Goal: Information Seeking & Learning: Learn about a topic

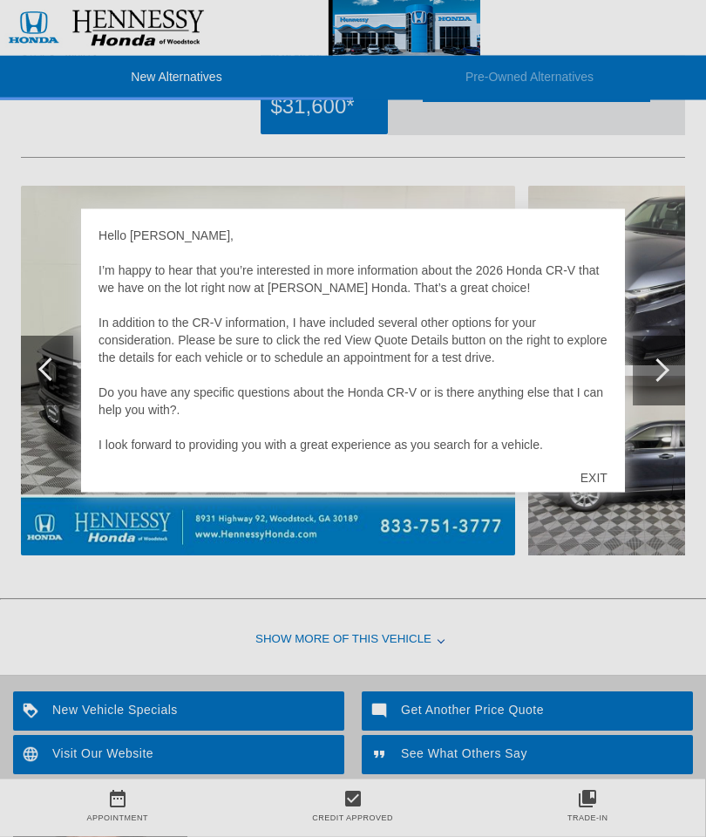
scroll to position [1929, 0]
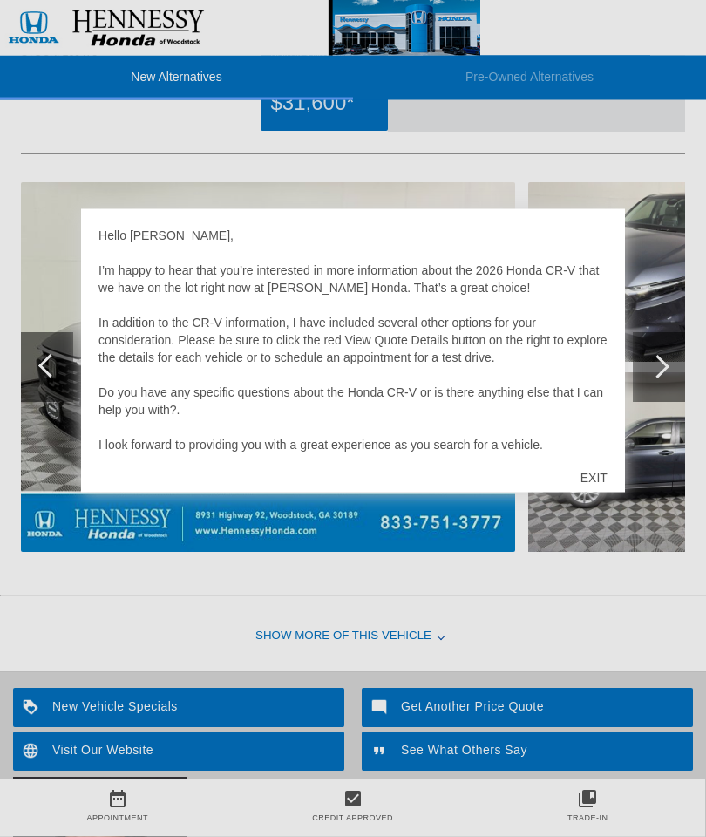
click at [595, 492] on div "EXIT" at bounding box center [594, 477] width 62 height 52
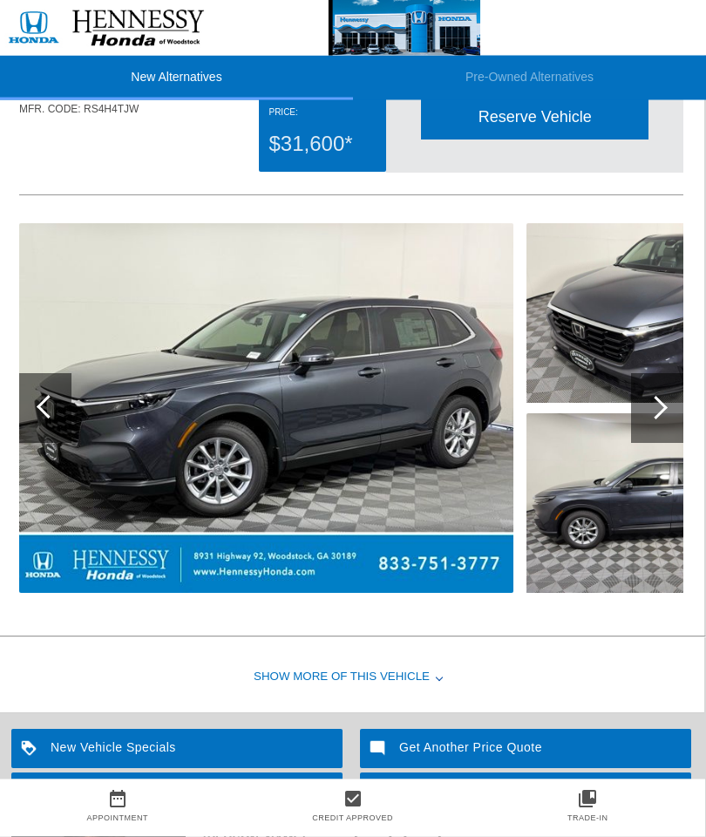
scroll to position [1890, 2]
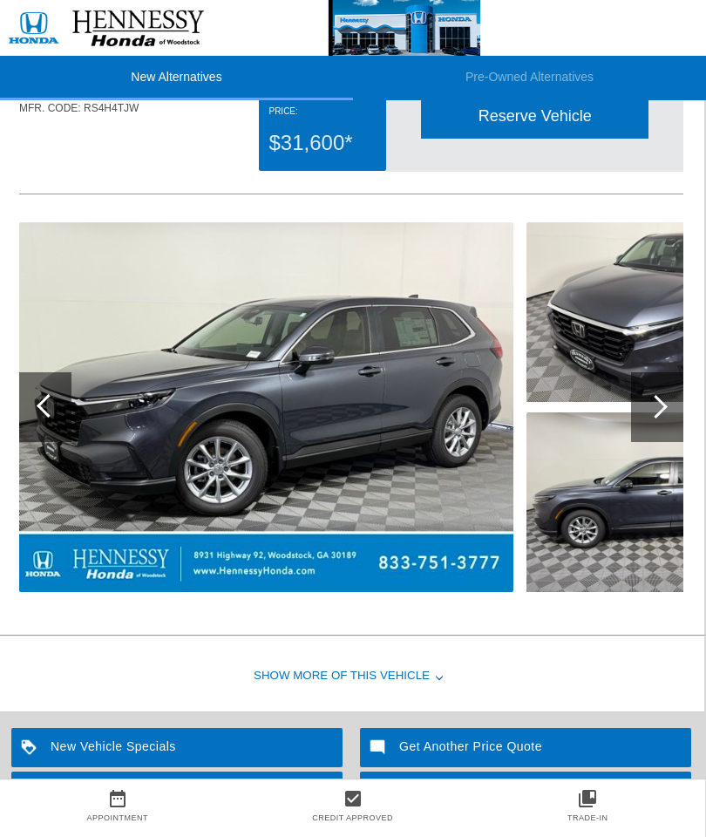
click at [654, 346] on img at bounding box center [646, 312] width 240 height 180
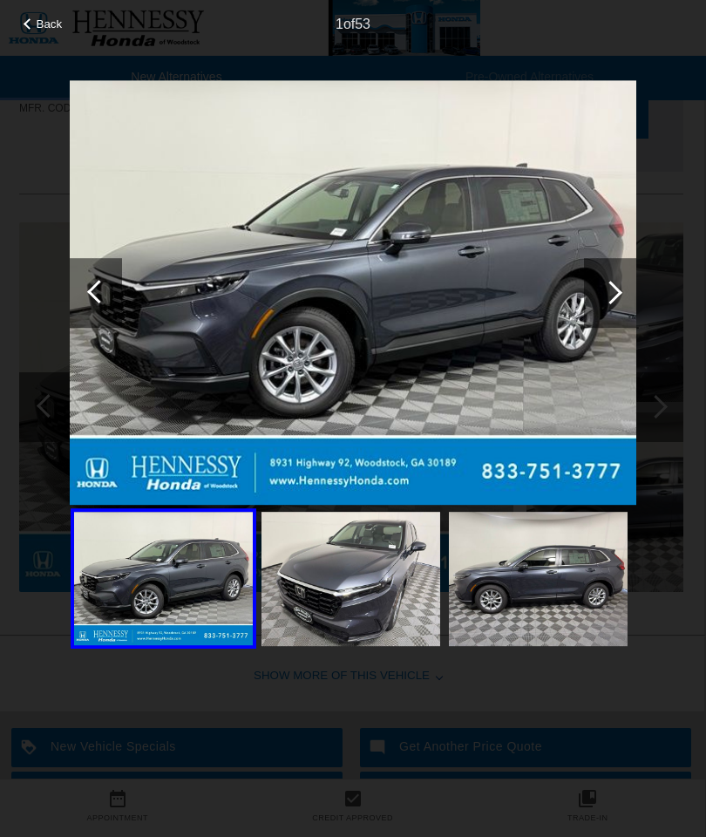
click at [634, 302] on div at bounding box center [610, 293] width 52 height 70
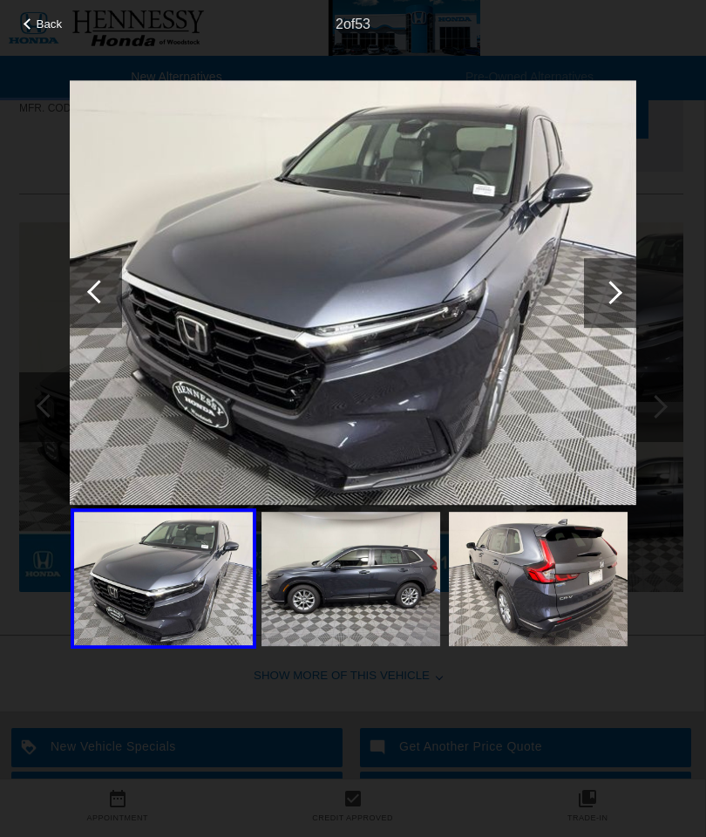
click at [632, 300] on div at bounding box center [610, 293] width 52 height 70
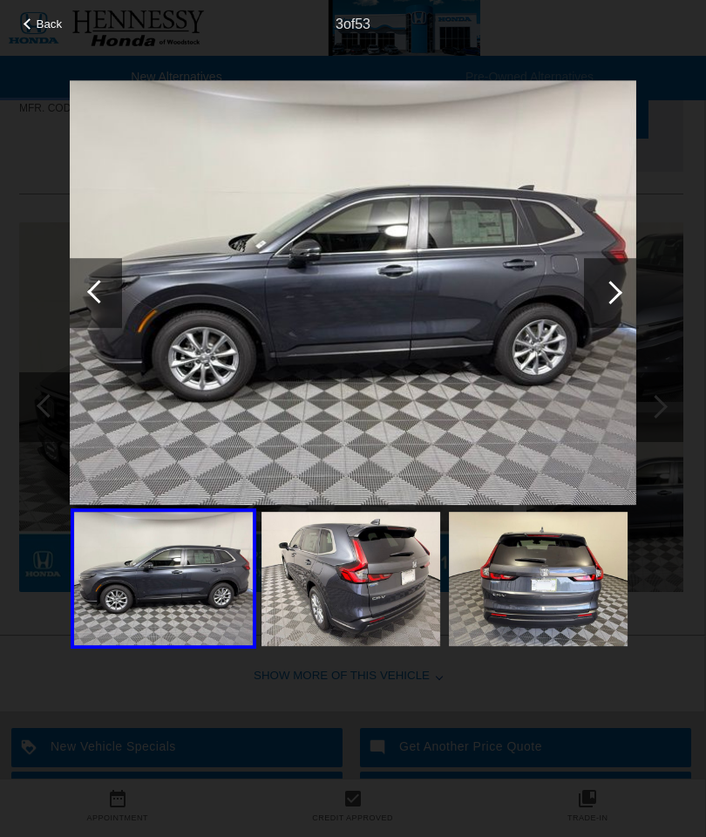
click at [625, 300] on div at bounding box center [610, 293] width 52 height 70
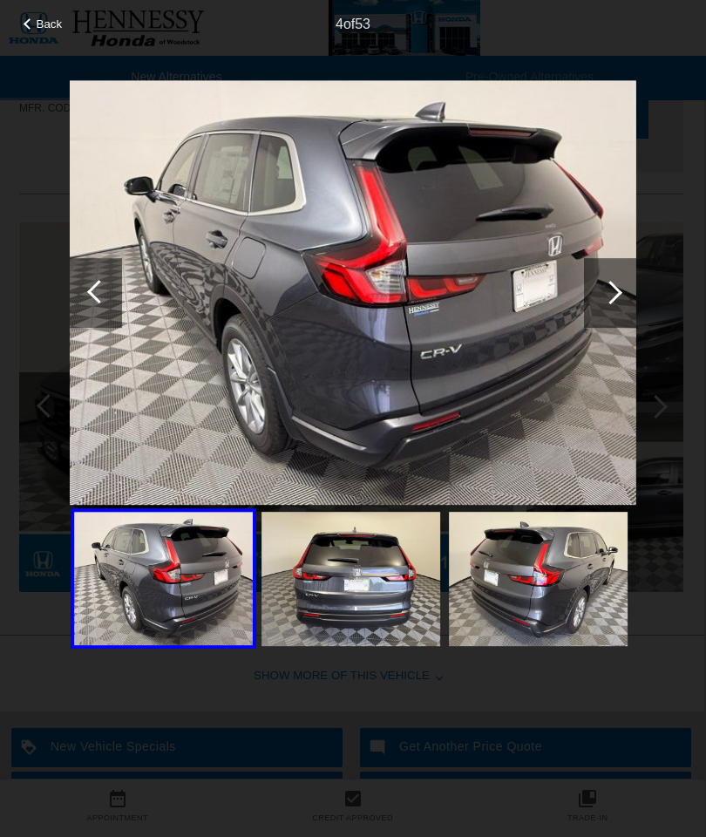
click at [634, 301] on div at bounding box center [610, 293] width 52 height 70
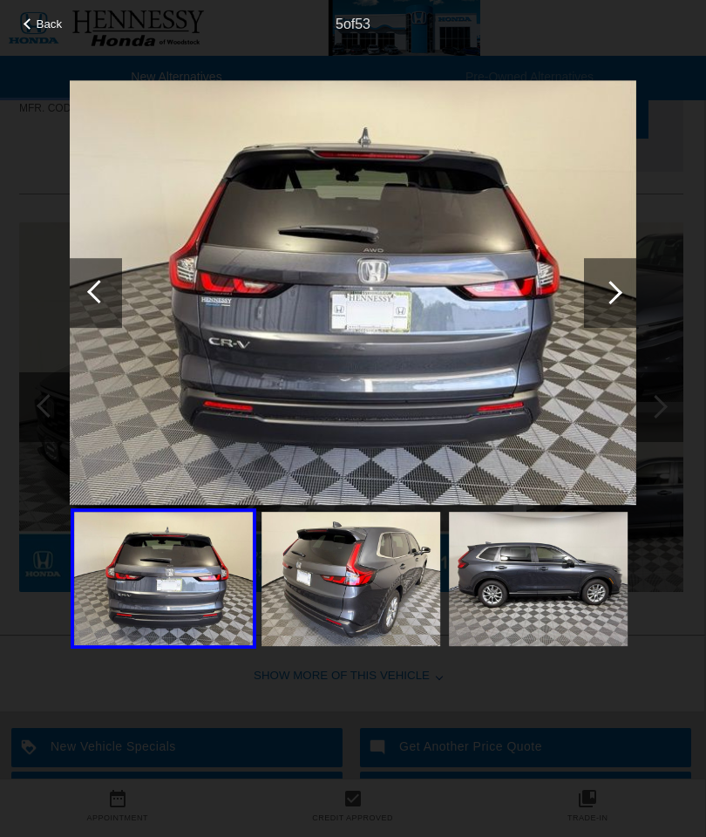
click at [632, 303] on div at bounding box center [610, 293] width 52 height 70
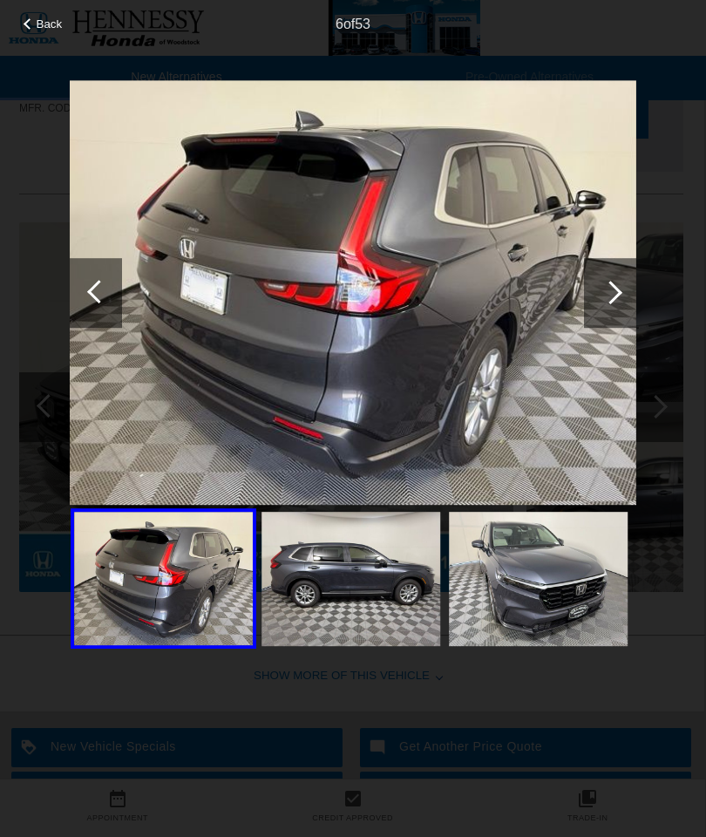
click at [632, 305] on div at bounding box center [610, 293] width 52 height 70
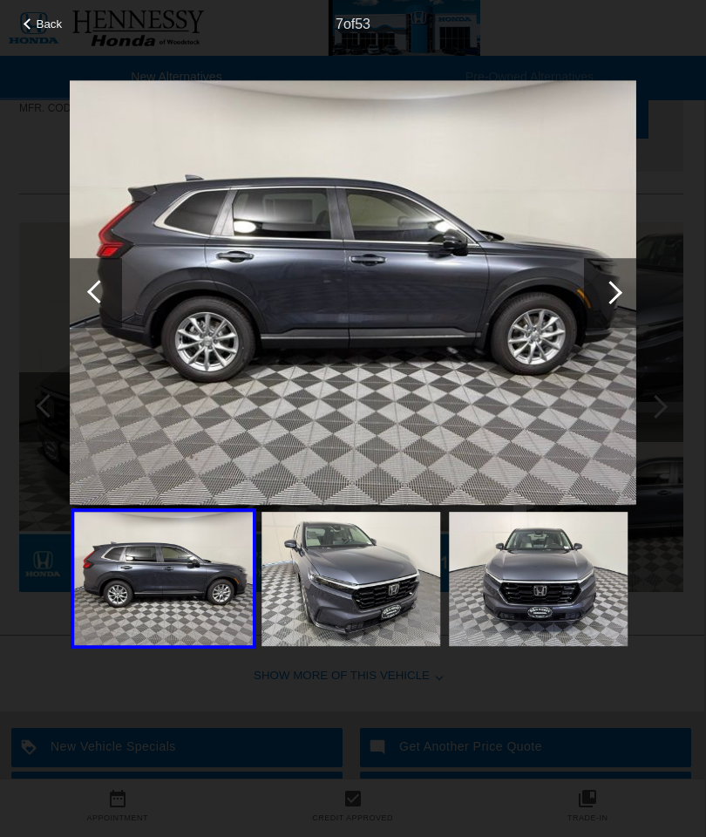
click at [619, 309] on div at bounding box center [610, 293] width 52 height 70
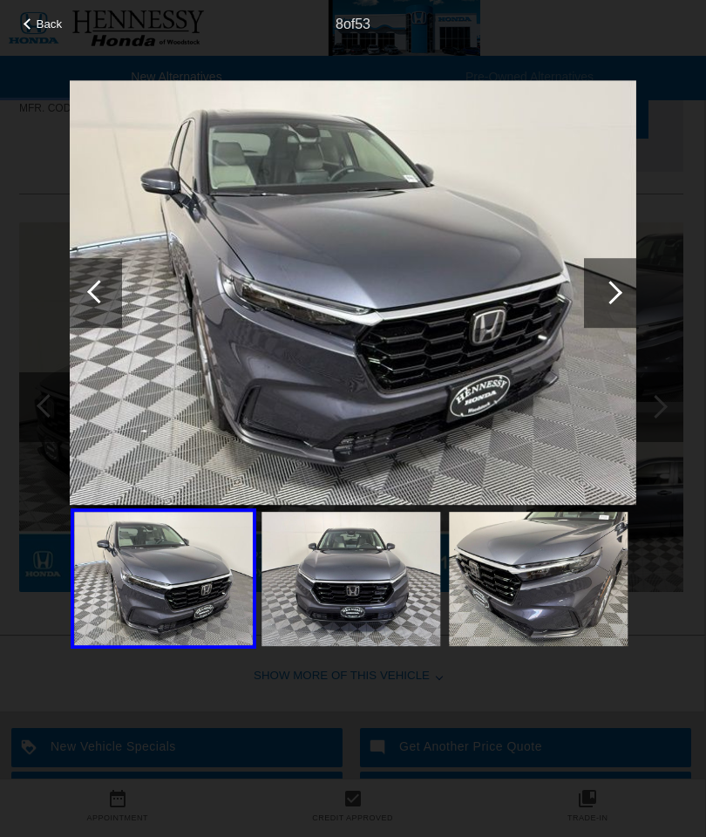
click at [614, 312] on div at bounding box center [610, 293] width 52 height 70
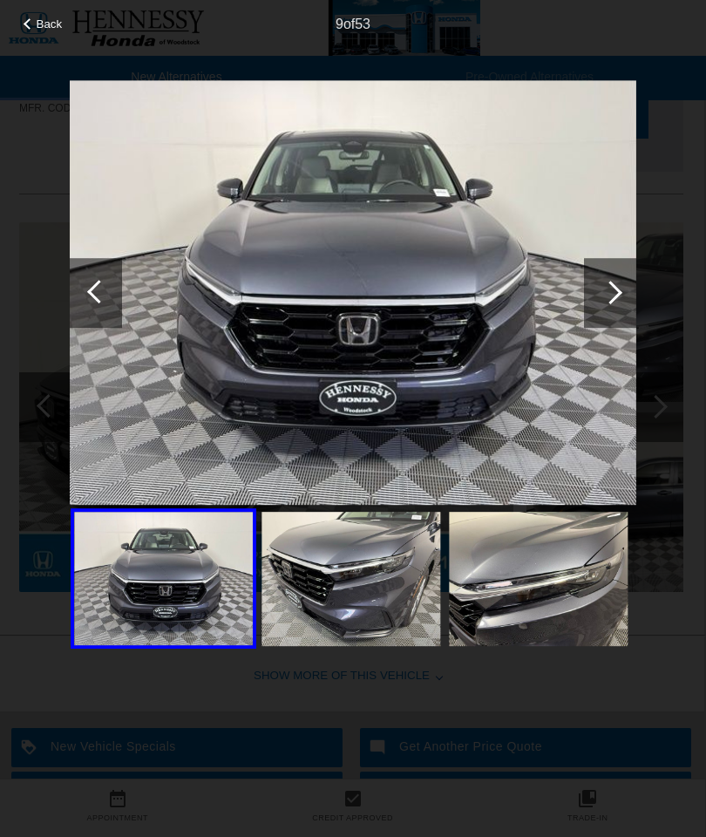
click at [616, 319] on div at bounding box center [610, 293] width 52 height 70
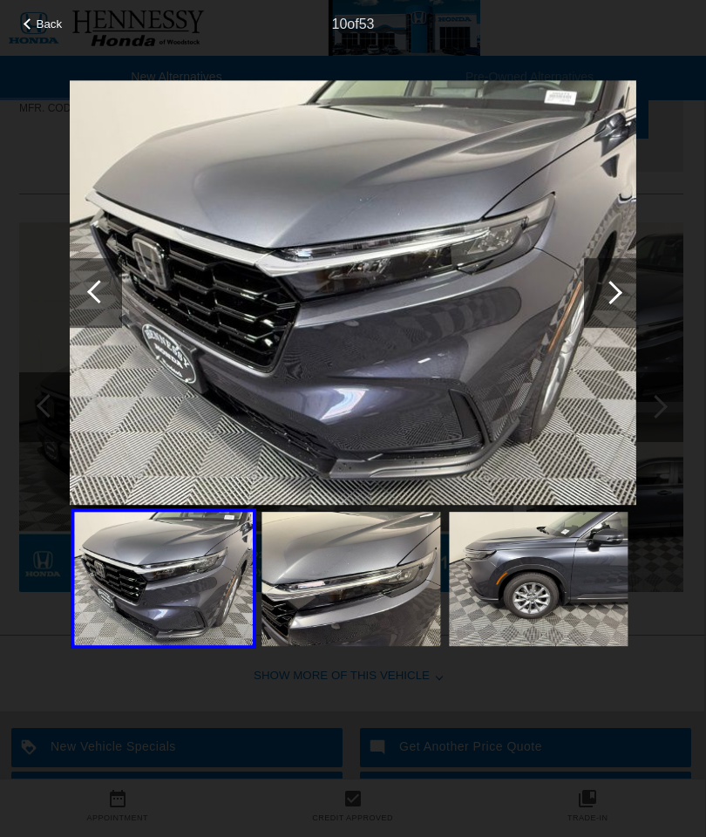
click at [624, 315] on div at bounding box center [610, 293] width 52 height 70
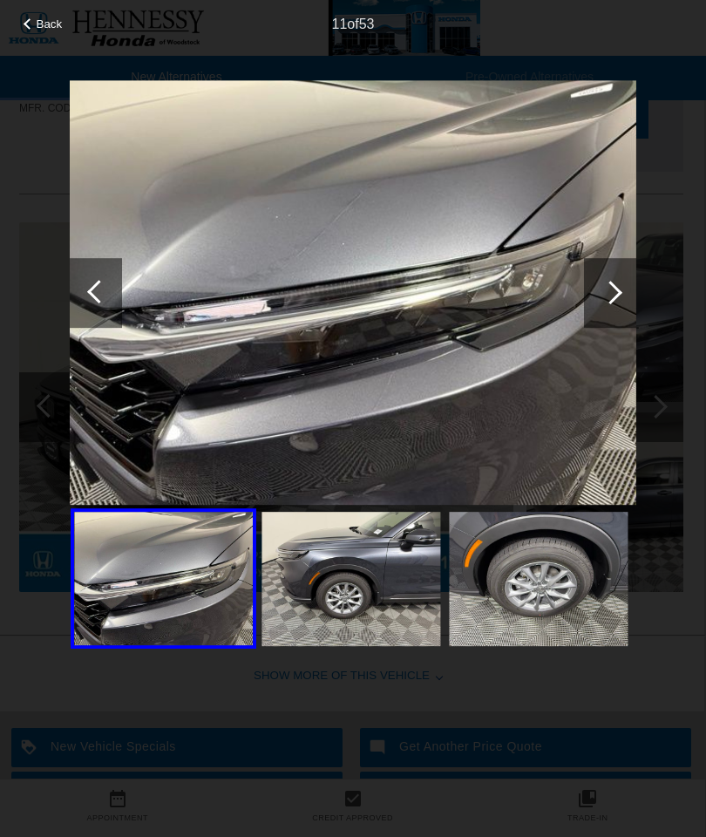
click at [623, 321] on div at bounding box center [610, 293] width 52 height 70
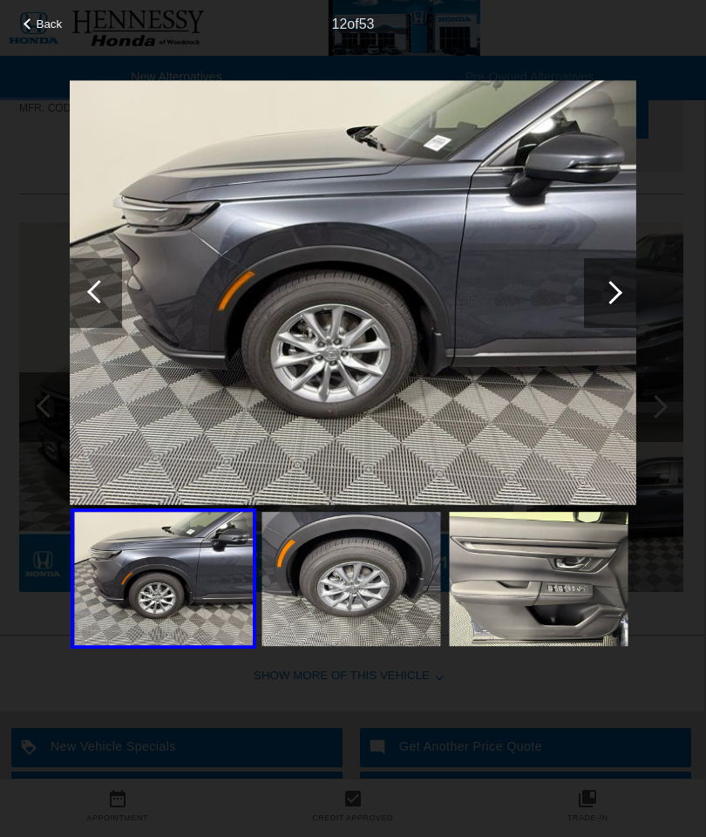
click at [626, 322] on div at bounding box center [610, 293] width 52 height 70
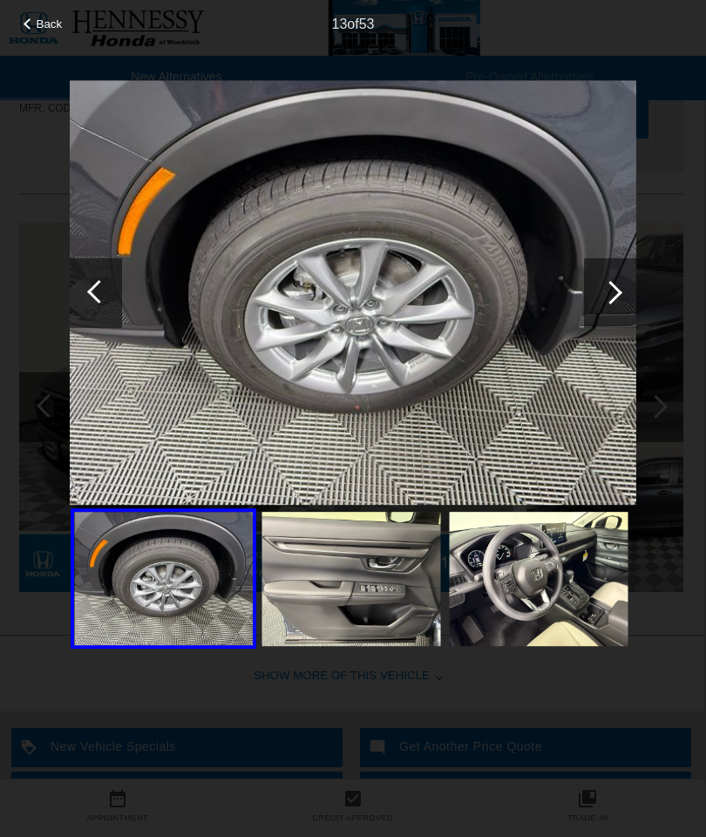
click at [632, 306] on div at bounding box center [610, 293] width 52 height 70
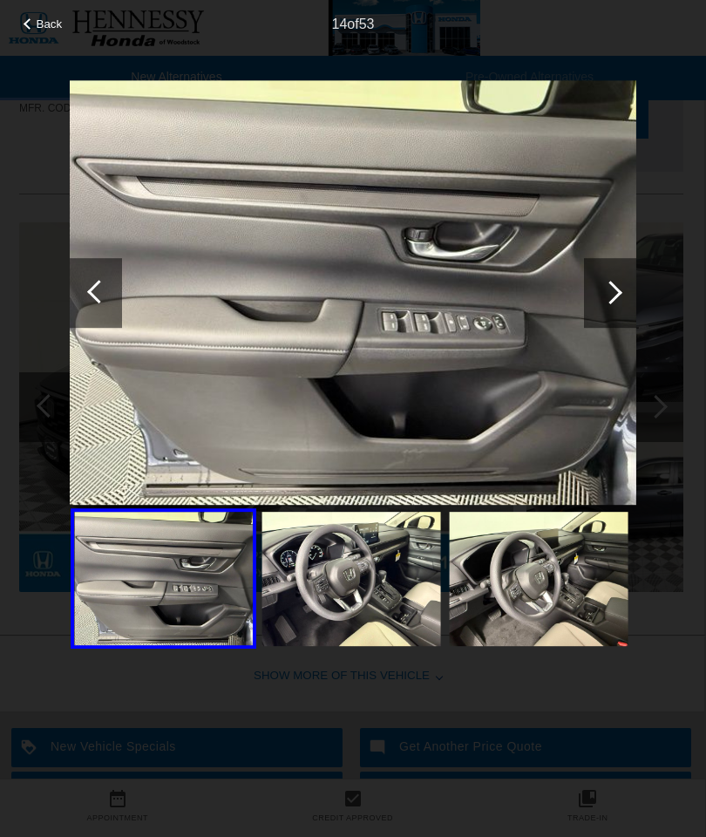
click at [96, 328] on div at bounding box center [96, 293] width 52 height 70
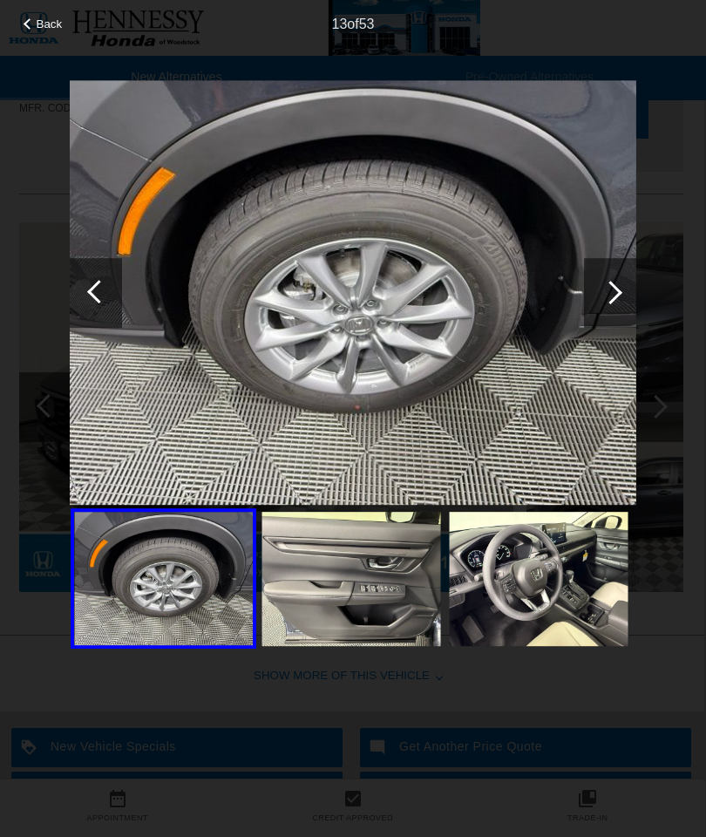
click at [616, 292] on div at bounding box center [611, 293] width 24 height 24
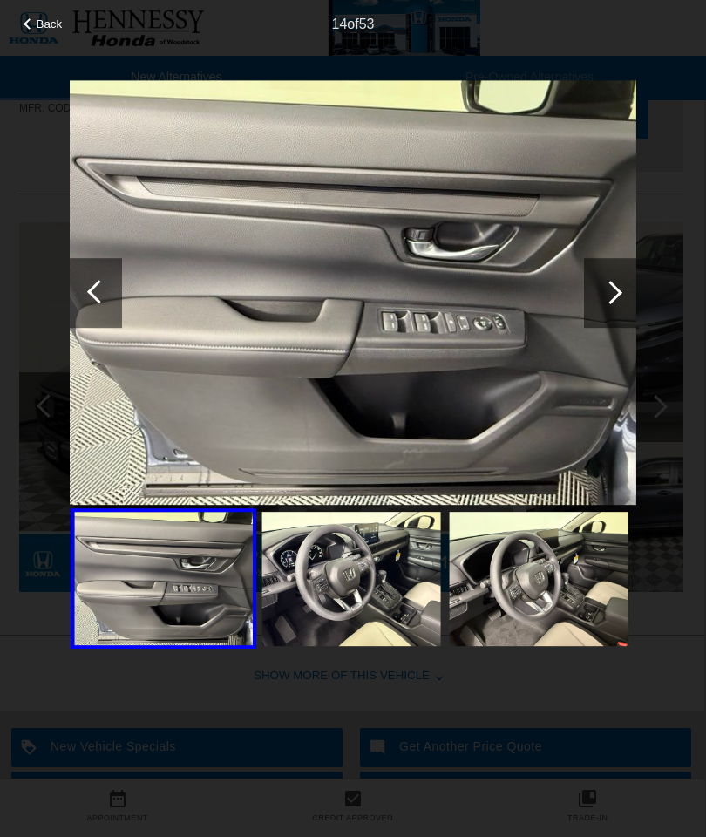
click at [621, 287] on div at bounding box center [610, 293] width 52 height 70
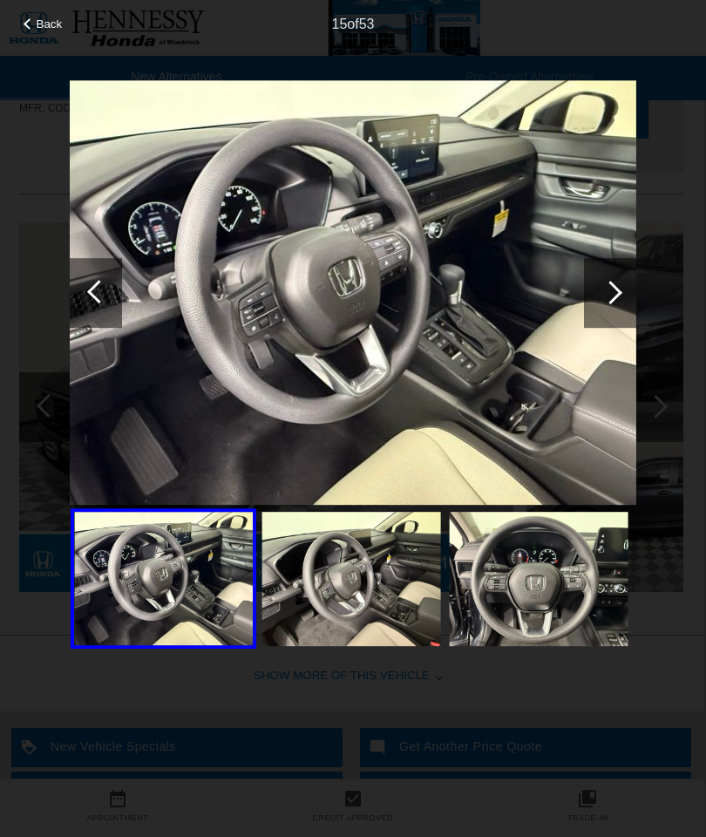
click at [633, 287] on div at bounding box center [610, 293] width 52 height 70
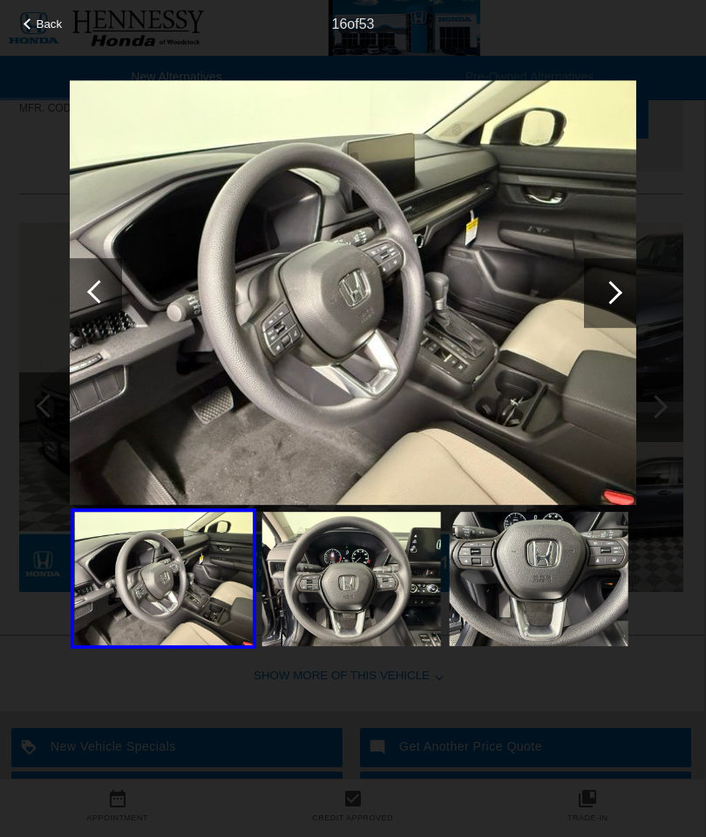
click at [627, 289] on div at bounding box center [610, 293] width 52 height 70
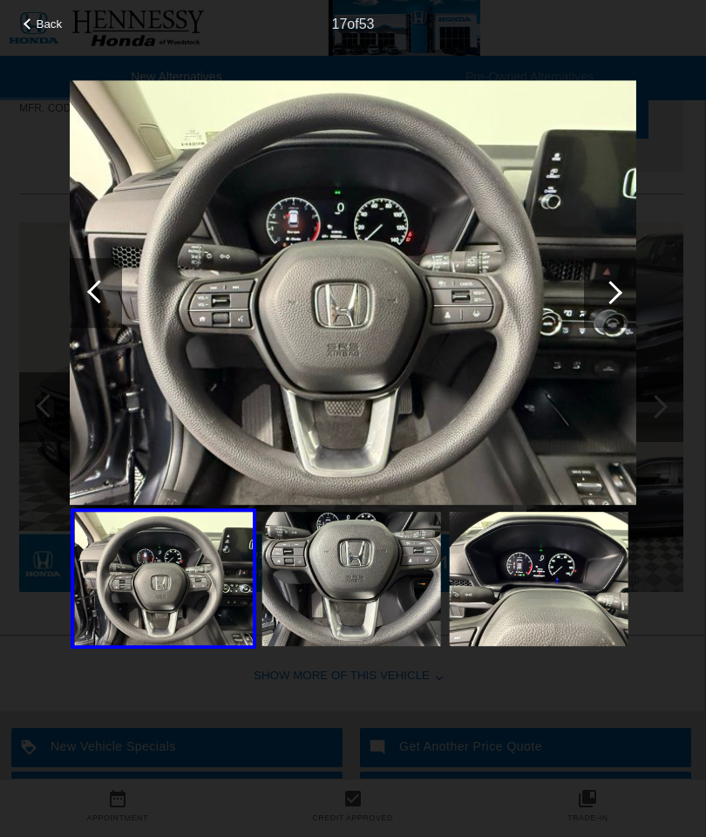
click at [635, 288] on div at bounding box center [610, 293] width 52 height 70
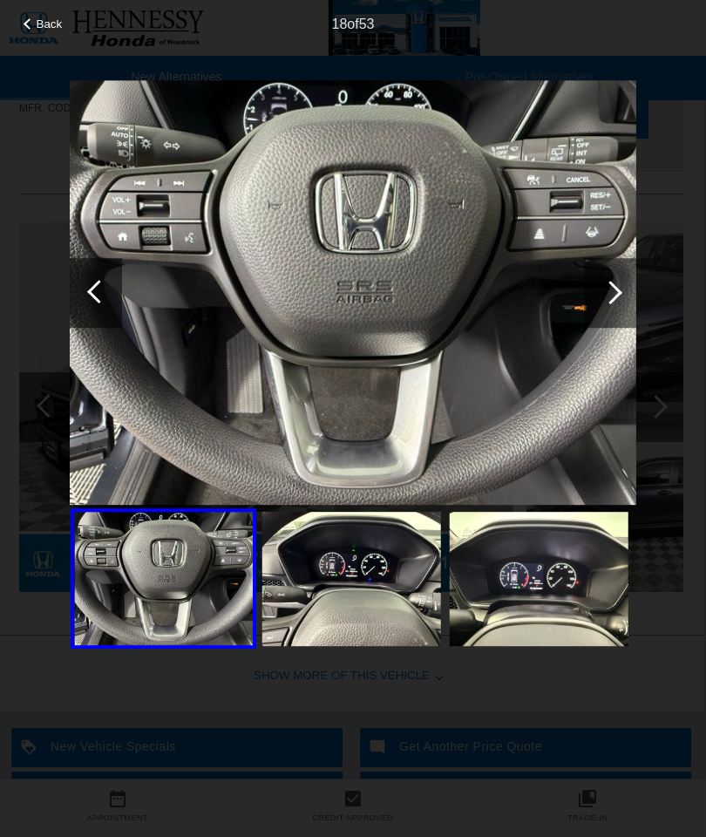
click at [628, 295] on div at bounding box center [610, 293] width 52 height 70
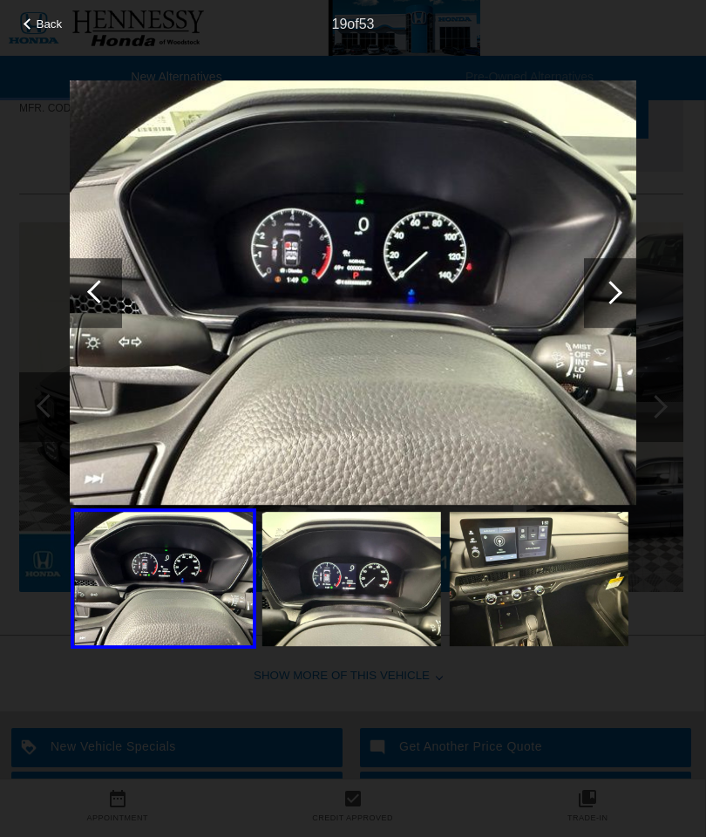
click at [627, 295] on div at bounding box center [610, 293] width 52 height 70
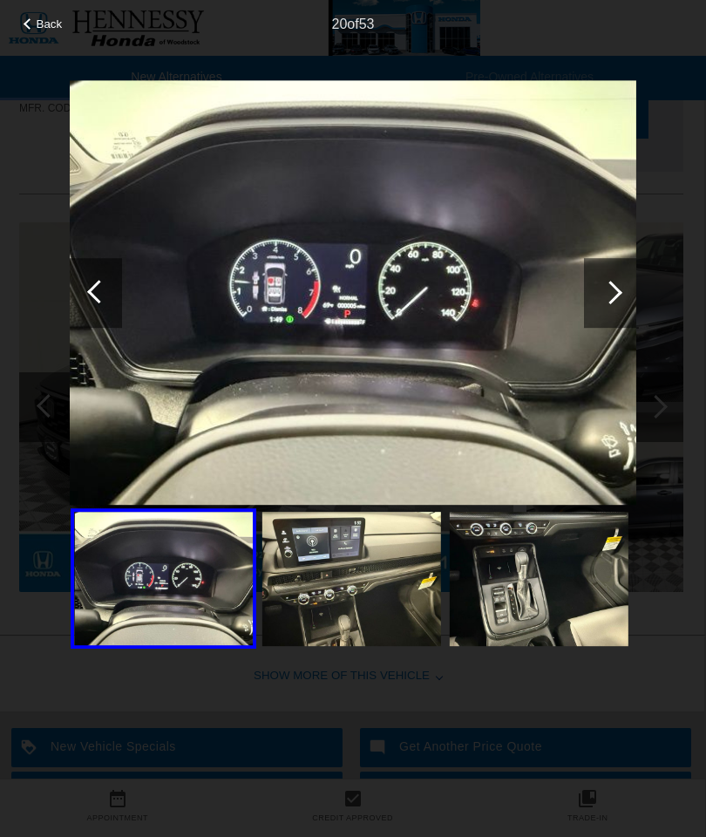
click at [624, 295] on div at bounding box center [610, 293] width 52 height 70
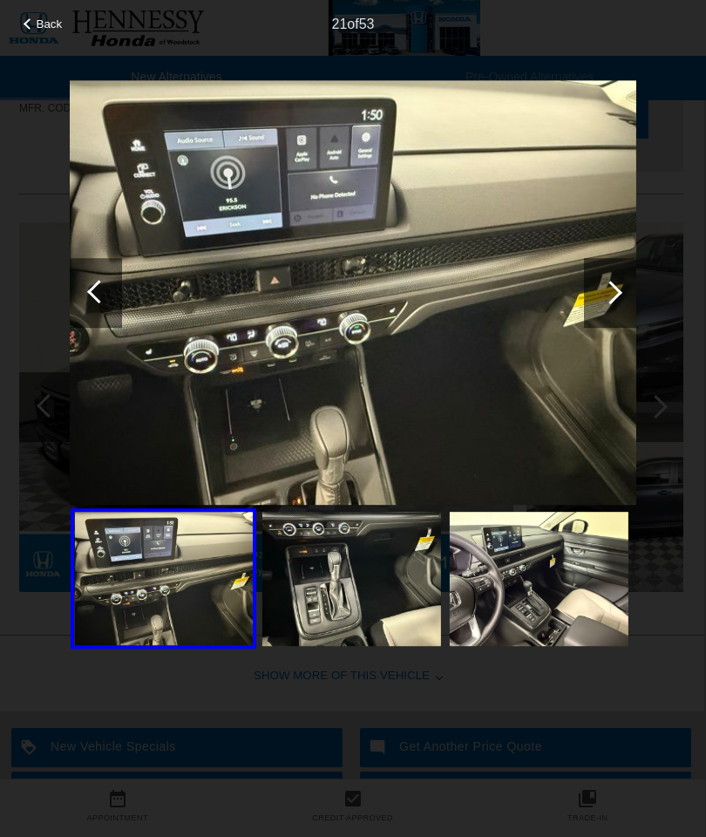
click at [96, 291] on div at bounding box center [99, 292] width 24 height 24
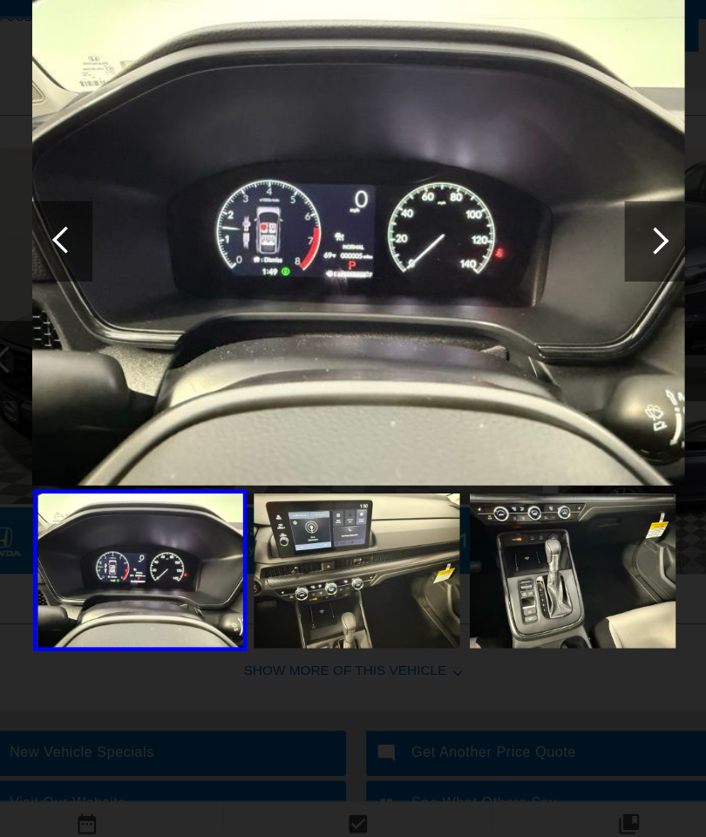
scroll to position [1893, 0]
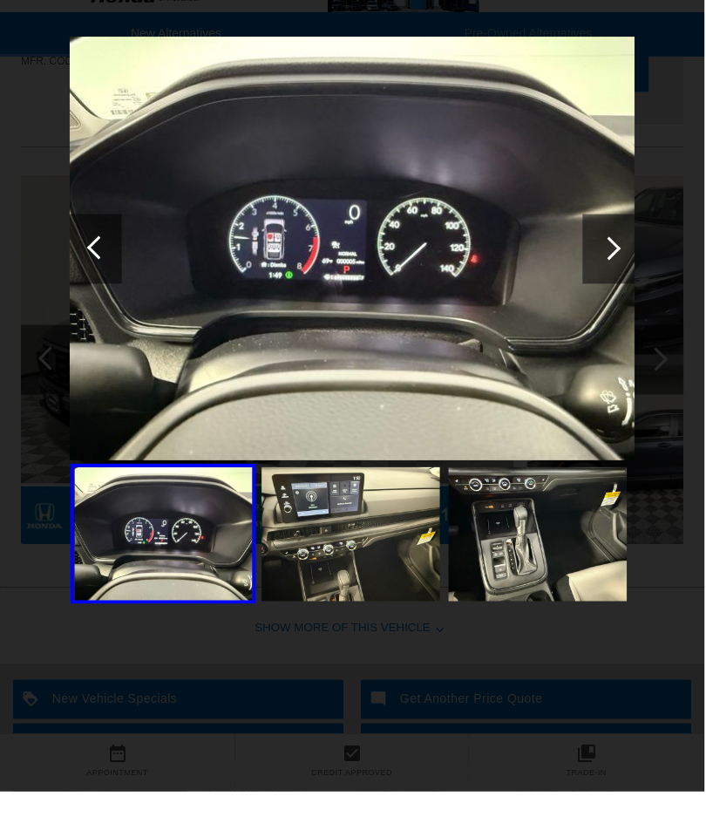
click at [600, 311] on img at bounding box center [353, 292] width 566 height 425
click at [624, 289] on img at bounding box center [353, 292] width 566 height 425
click at [613, 286] on div at bounding box center [610, 293] width 52 height 70
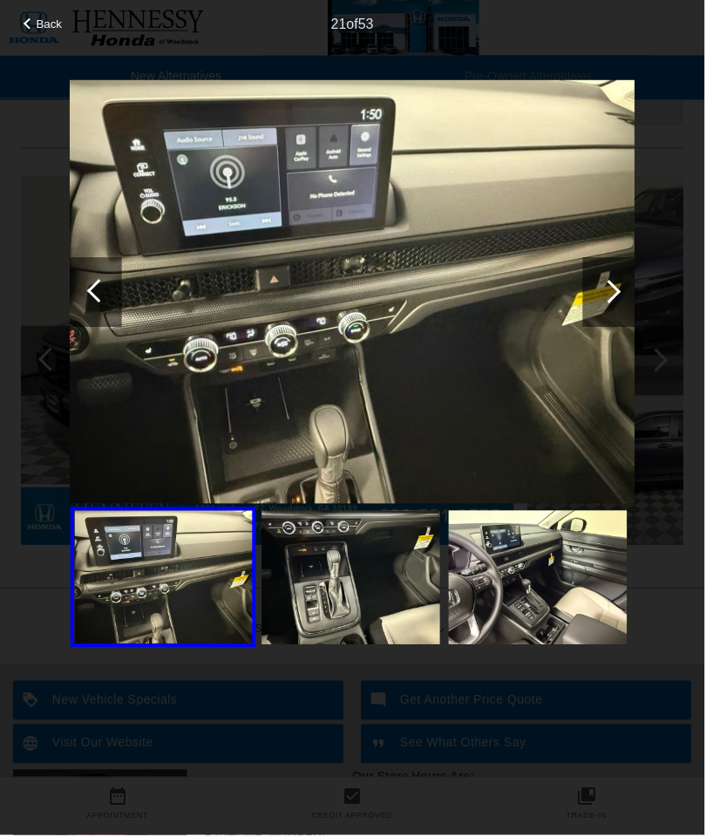
click at [610, 284] on div at bounding box center [611, 293] width 24 height 24
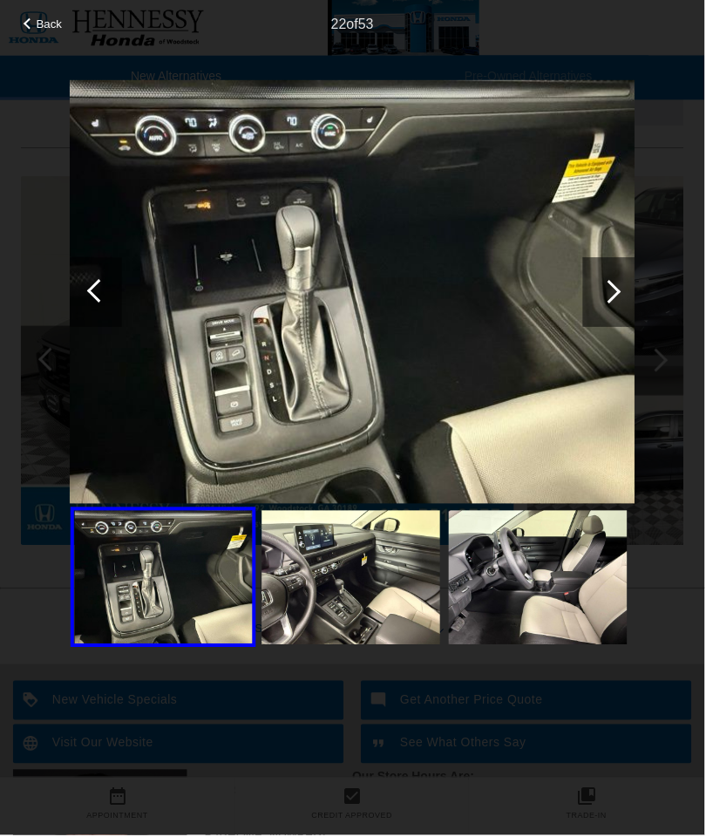
click at [620, 281] on div at bounding box center [610, 293] width 52 height 70
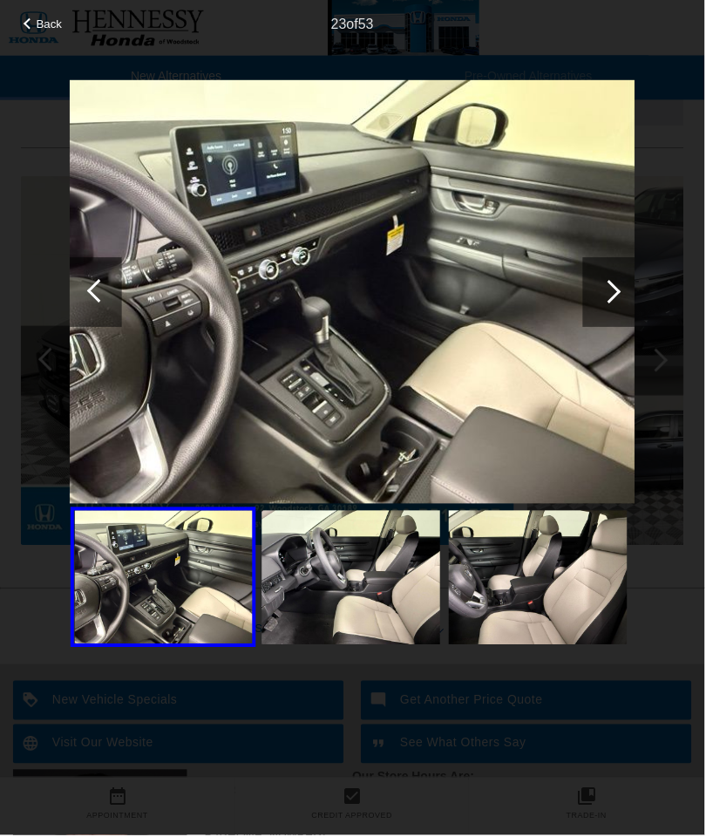
click at [630, 281] on div at bounding box center [610, 293] width 52 height 70
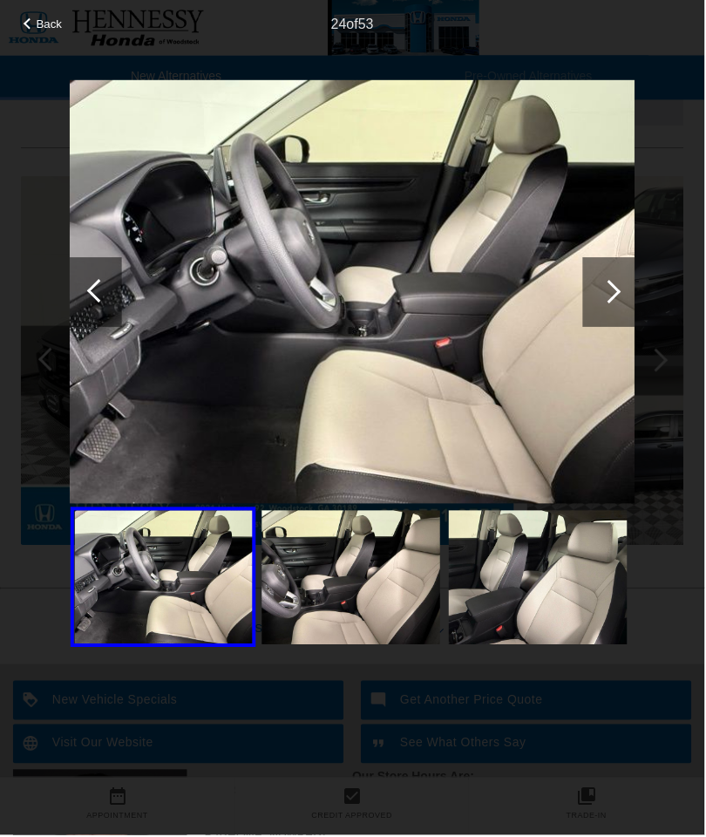
click at [620, 291] on div at bounding box center [611, 293] width 24 height 24
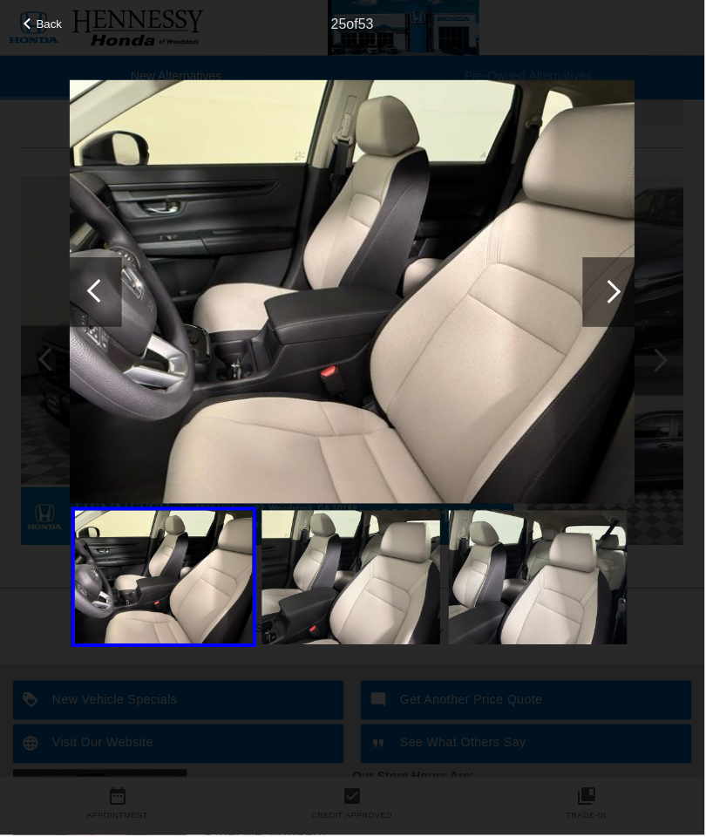
click at [609, 296] on div at bounding box center [611, 293] width 24 height 24
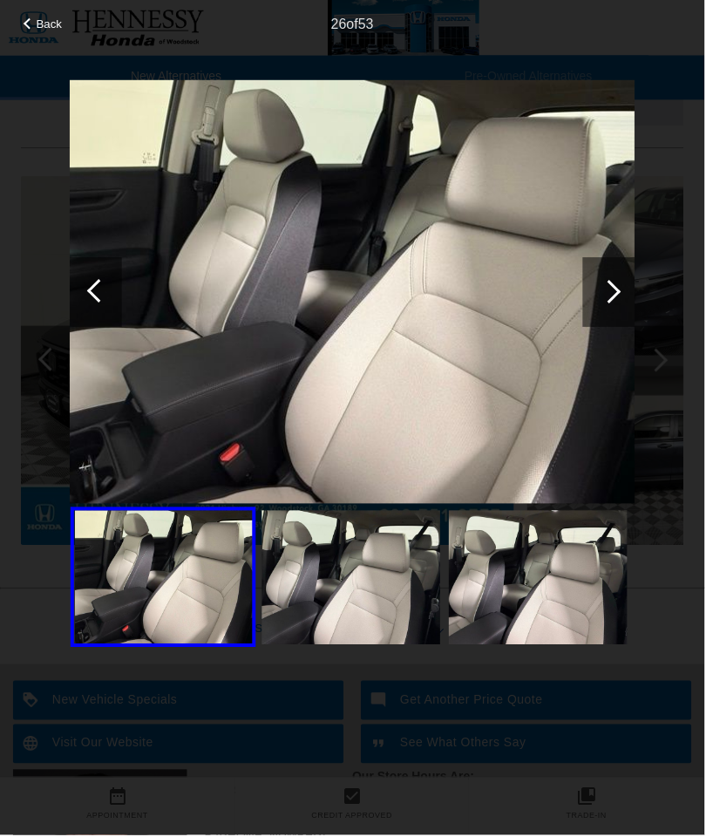
click at [611, 295] on div at bounding box center [611, 293] width 24 height 24
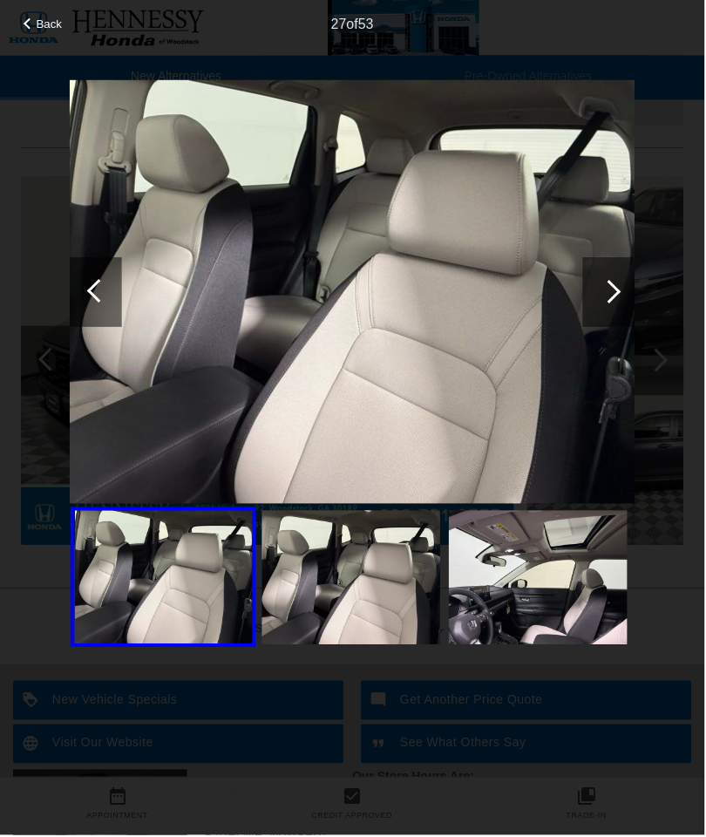
click at [607, 298] on div at bounding box center [611, 293] width 24 height 24
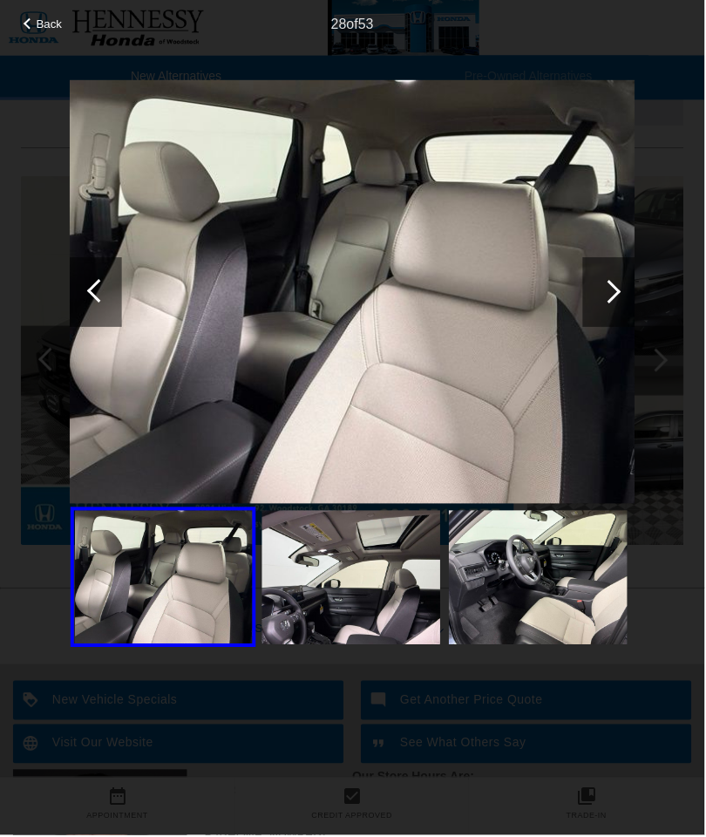
click at [609, 291] on div at bounding box center [611, 293] width 24 height 24
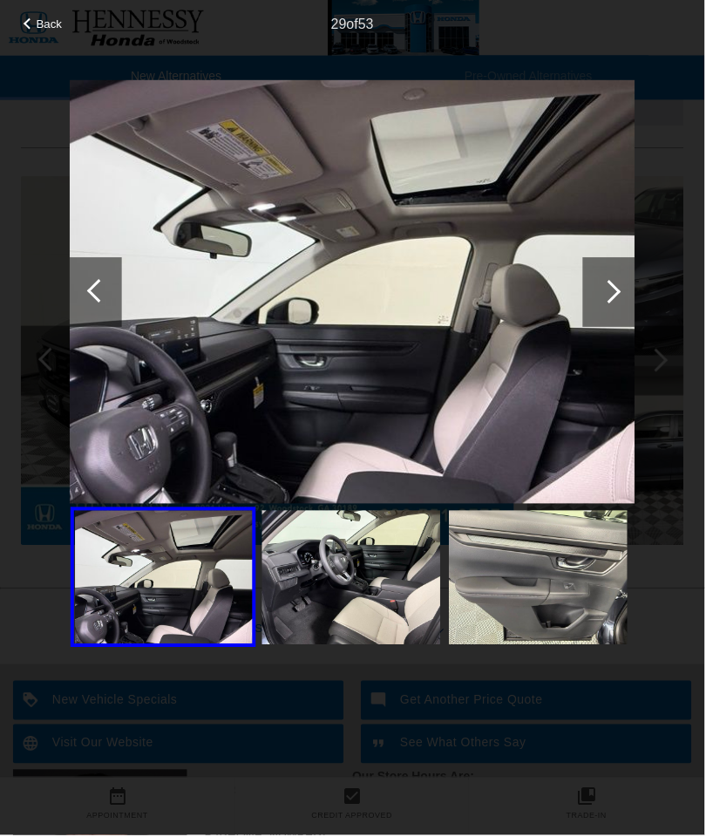
click at [609, 293] on div at bounding box center [611, 293] width 24 height 24
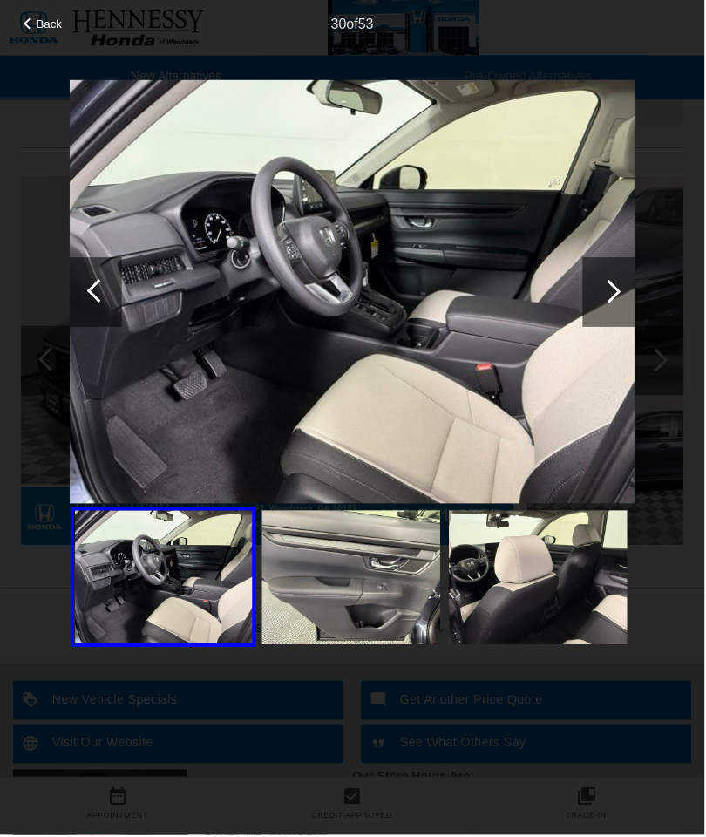
click at [614, 295] on div at bounding box center [611, 293] width 24 height 24
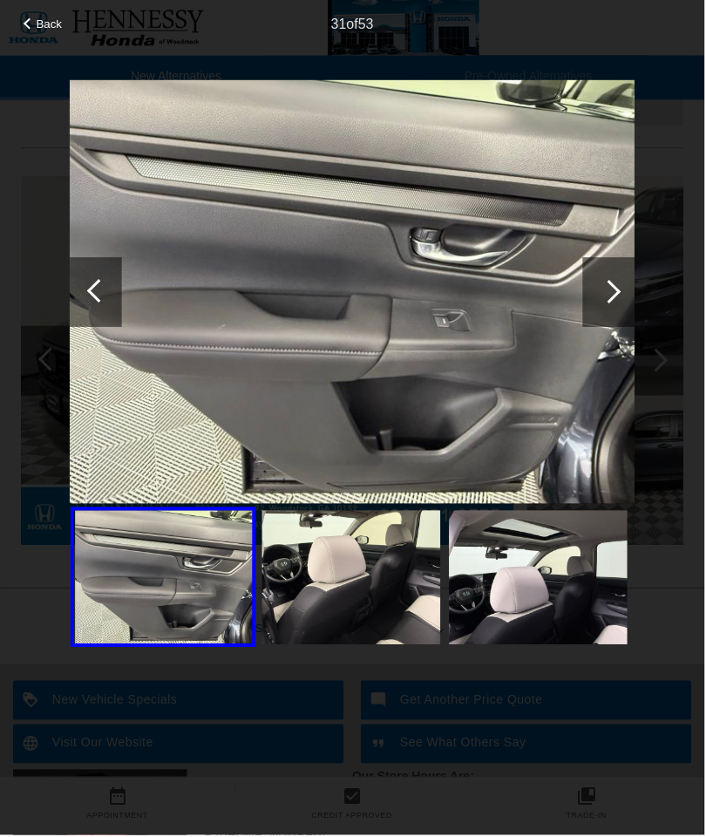
click at [622, 298] on div at bounding box center [610, 293] width 52 height 70
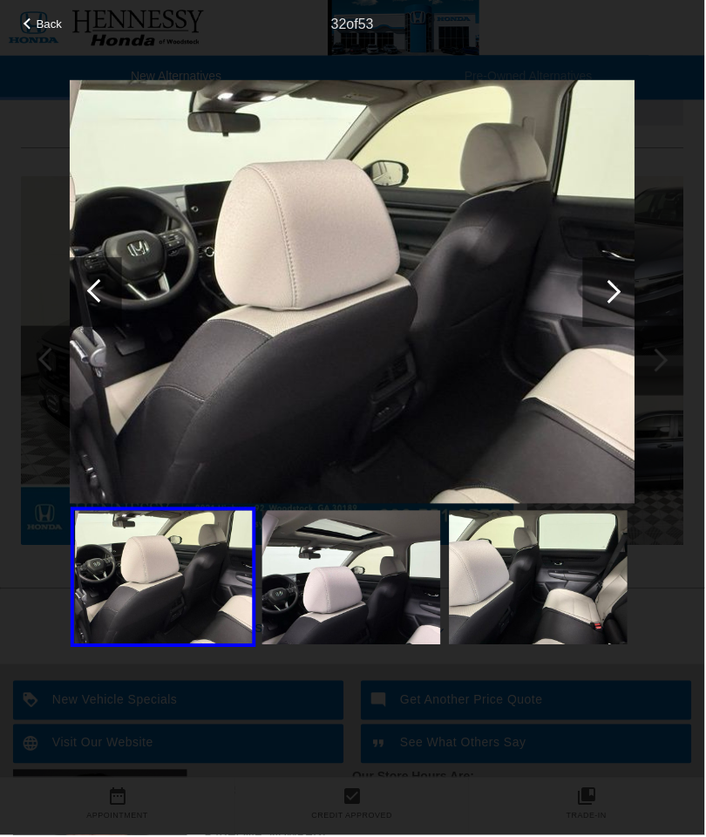
click at [608, 296] on div at bounding box center [611, 293] width 24 height 24
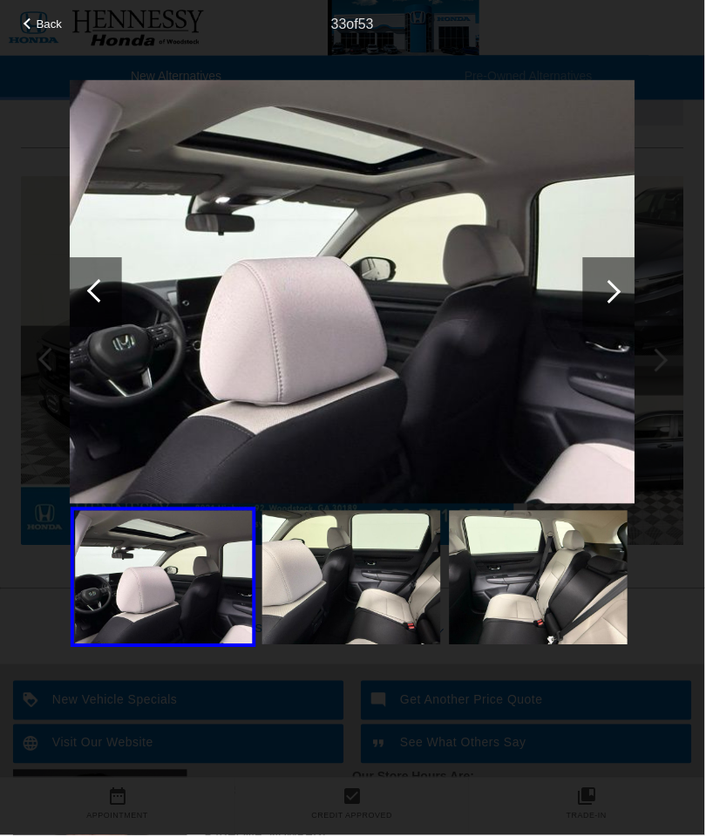
click at [615, 295] on div at bounding box center [611, 293] width 24 height 24
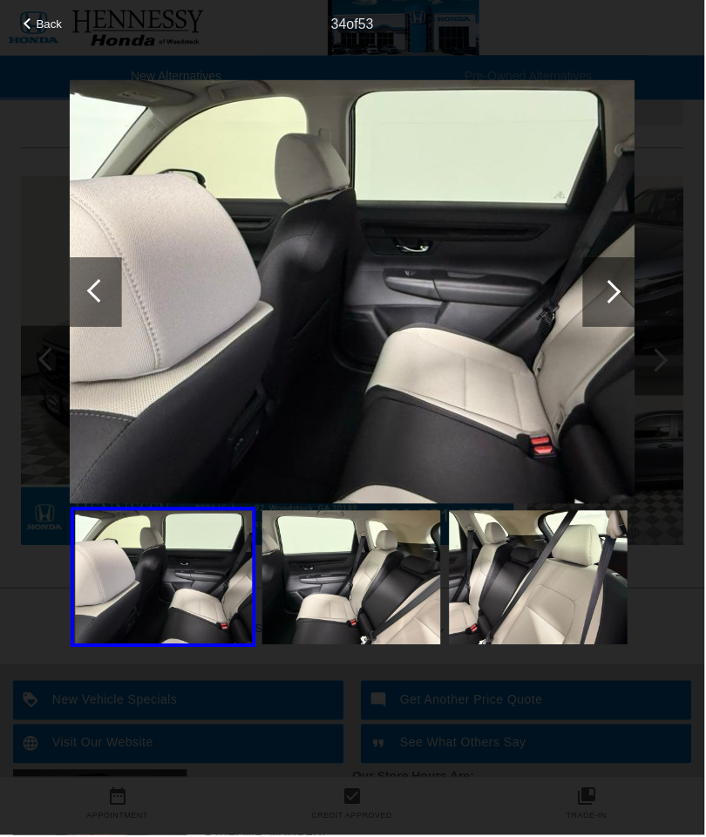
click at [623, 295] on div at bounding box center [610, 293] width 52 height 70
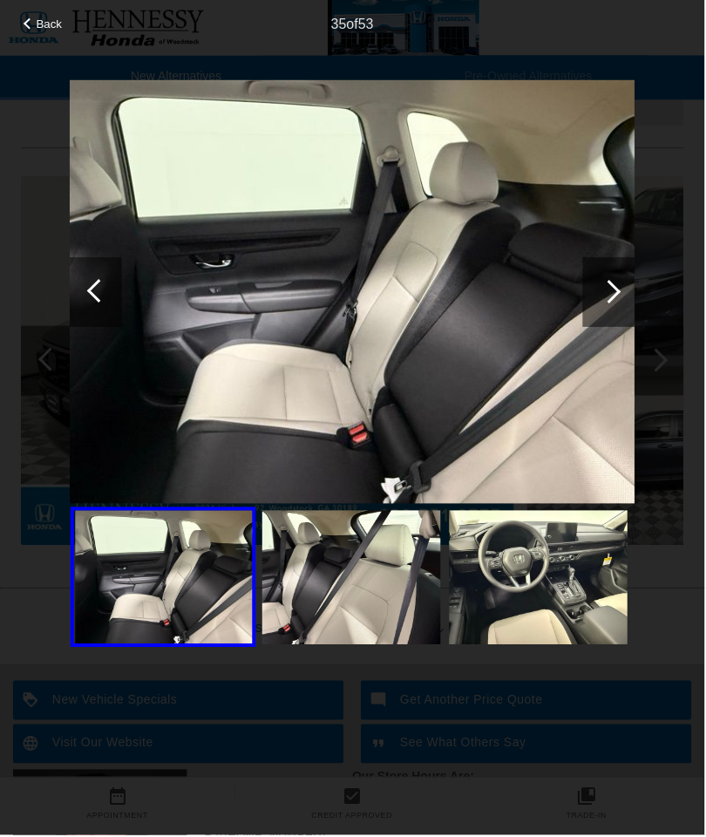
click at [627, 294] on div at bounding box center [610, 293] width 52 height 70
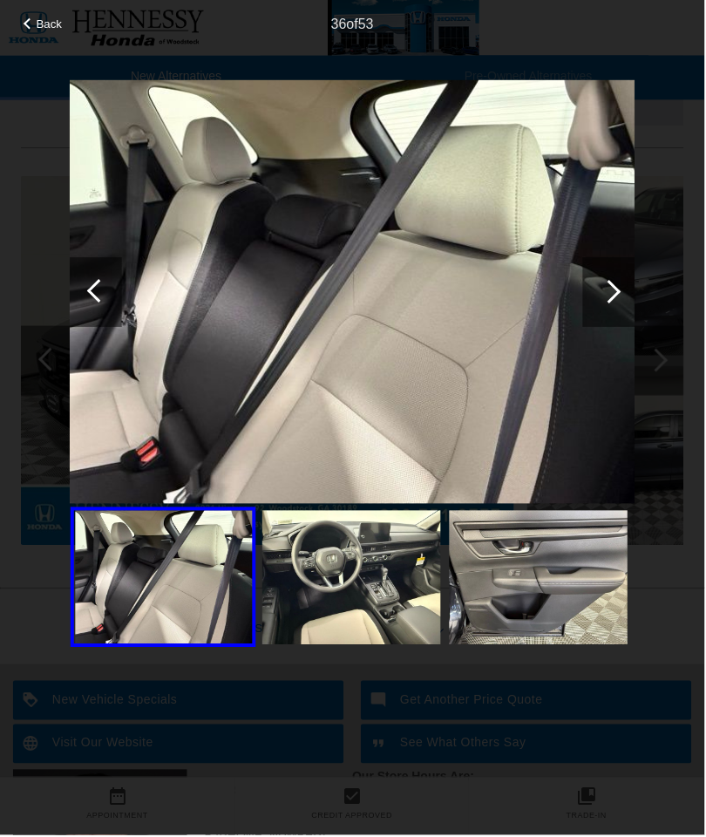
click at [630, 295] on div at bounding box center [610, 293] width 52 height 70
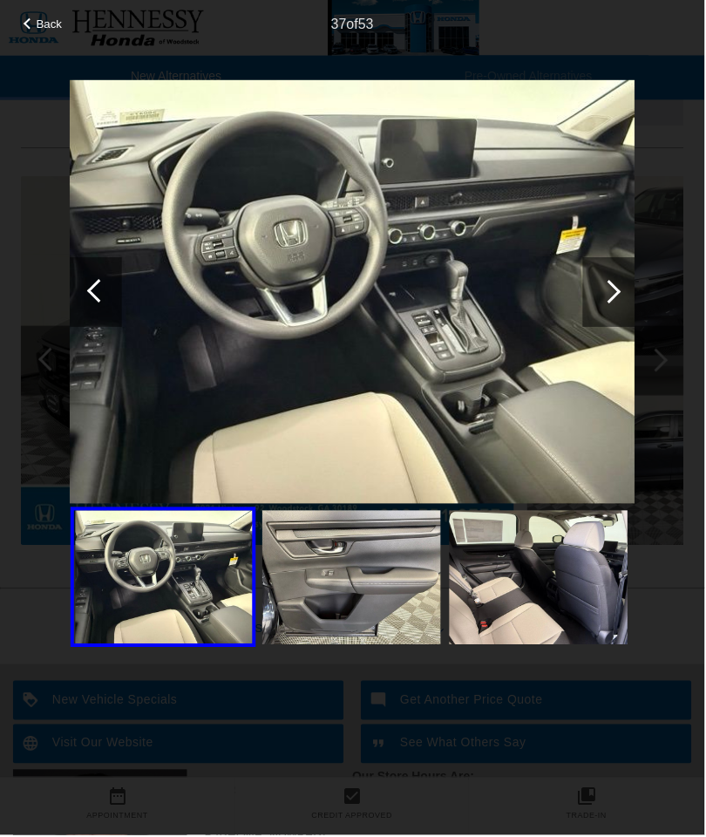
click at [634, 285] on div at bounding box center [610, 293] width 52 height 70
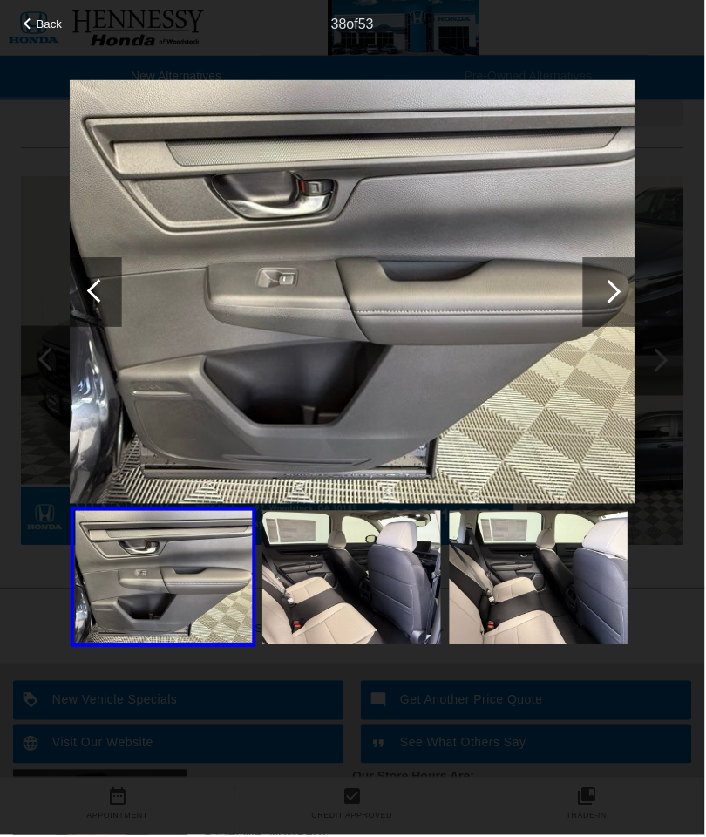
click at [634, 290] on div at bounding box center [610, 293] width 52 height 70
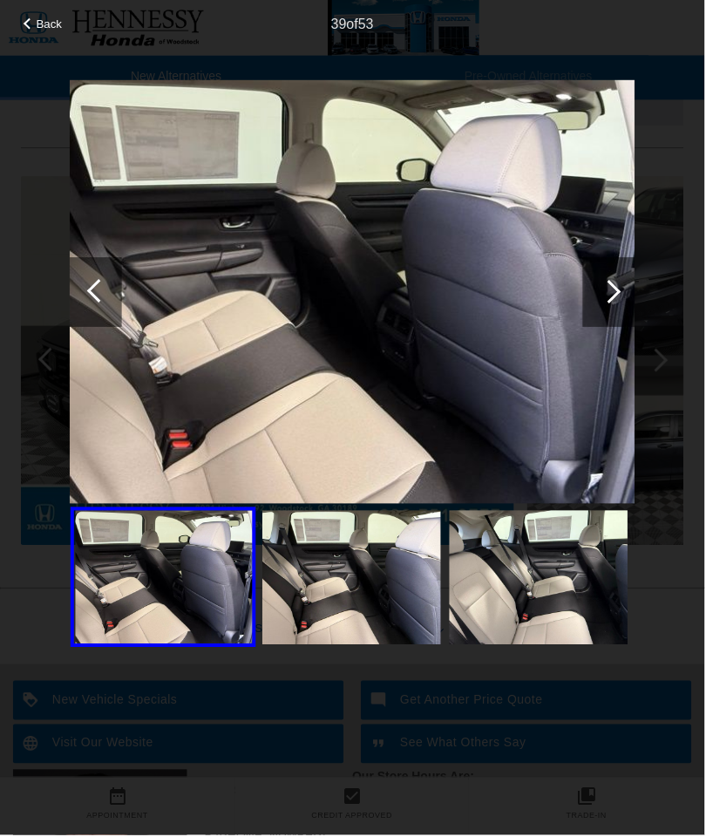
click at [635, 301] on div at bounding box center [610, 293] width 52 height 70
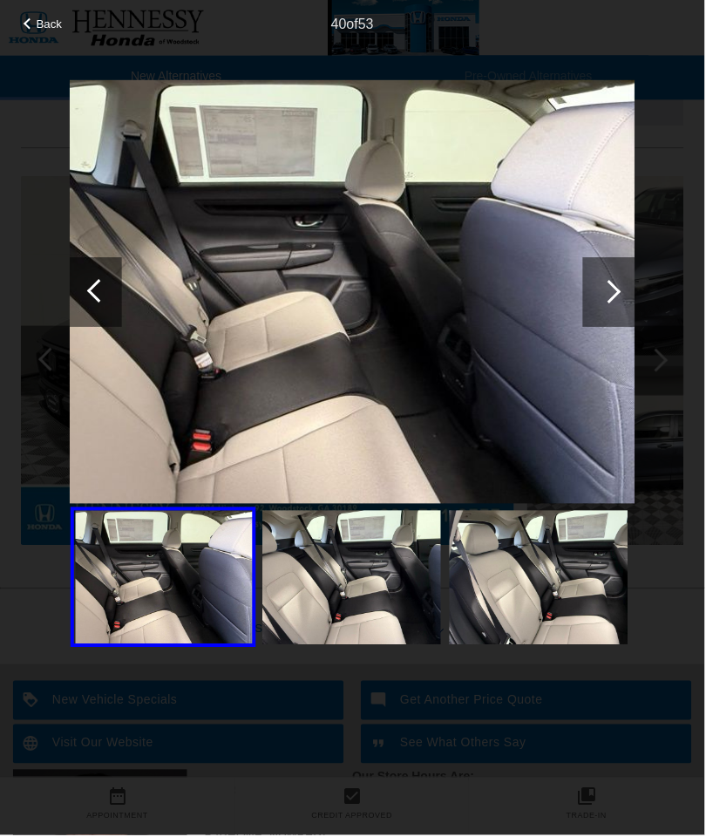
click at [636, 295] on div at bounding box center [610, 293] width 52 height 70
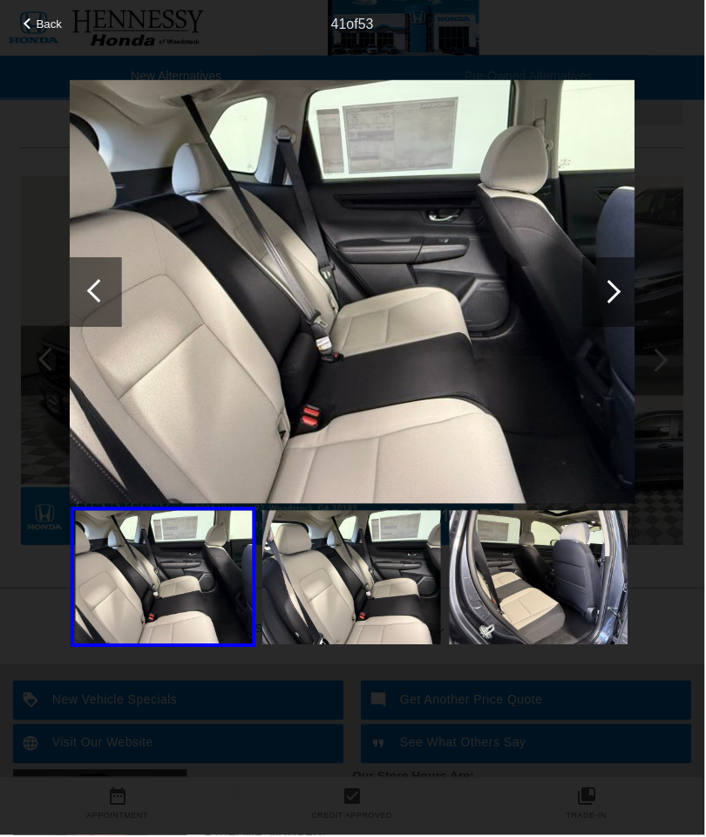
click at [636, 299] on div at bounding box center [610, 293] width 52 height 70
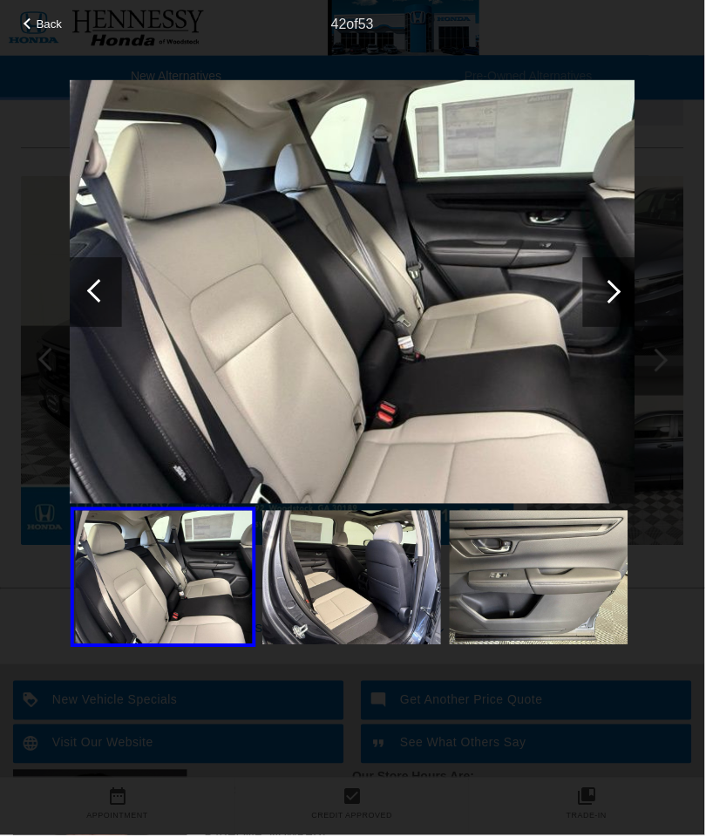
click at [634, 295] on div at bounding box center [610, 293] width 52 height 70
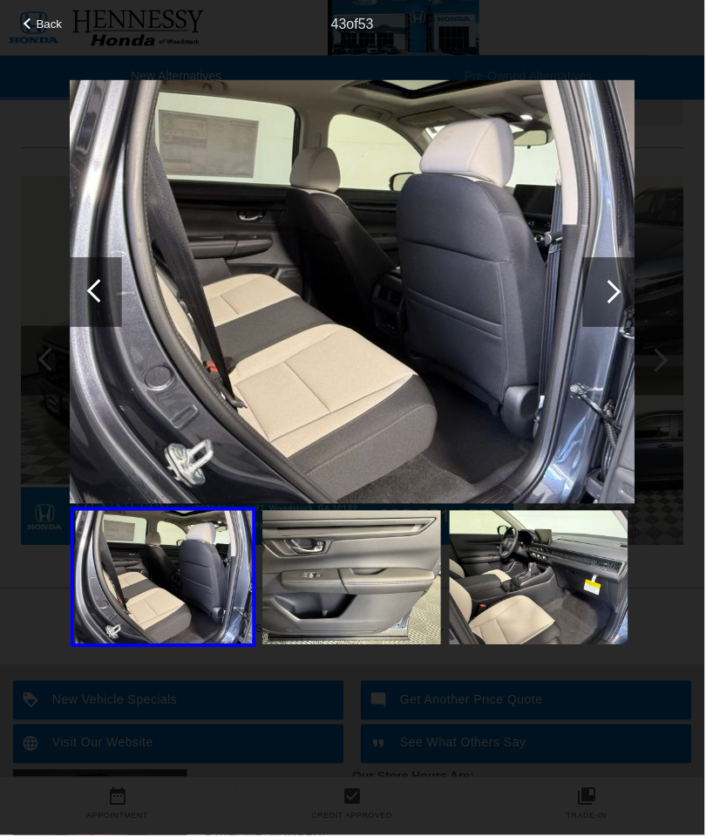
click at [636, 302] on div at bounding box center [610, 293] width 52 height 70
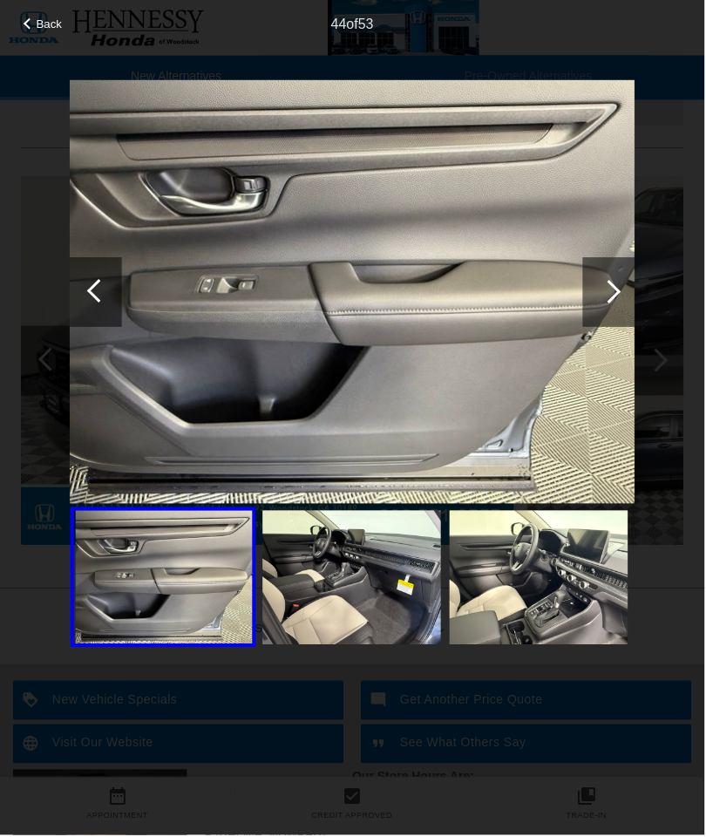
click at [634, 295] on div at bounding box center [610, 293] width 52 height 70
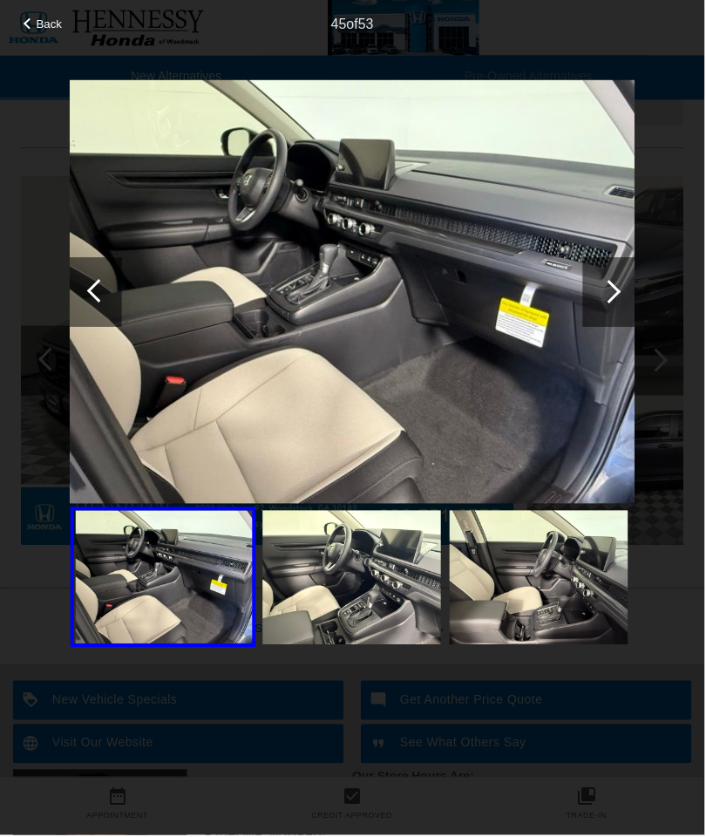
click at [634, 300] on div at bounding box center [610, 293] width 52 height 70
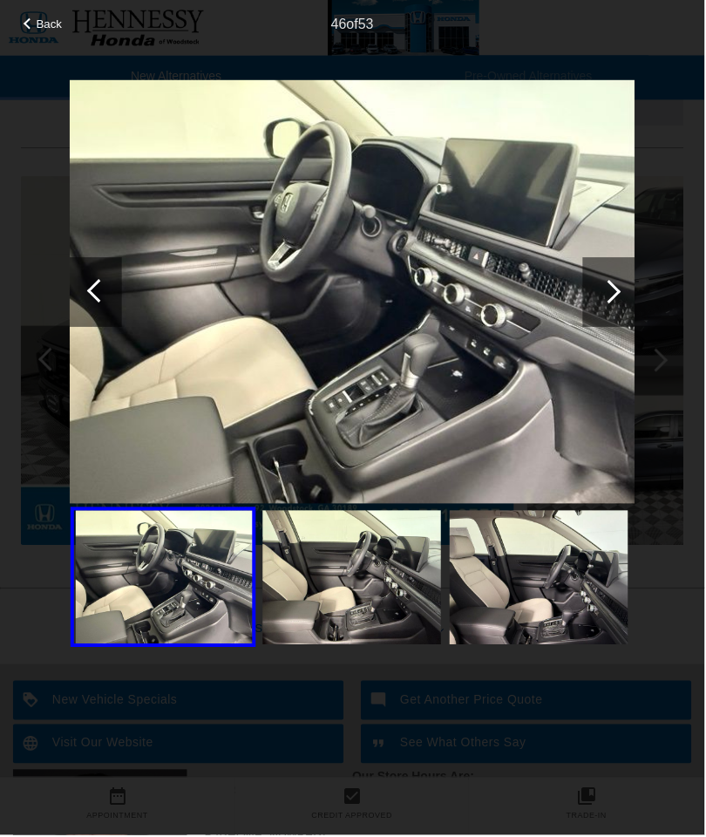
click at [635, 302] on div at bounding box center [610, 293] width 52 height 70
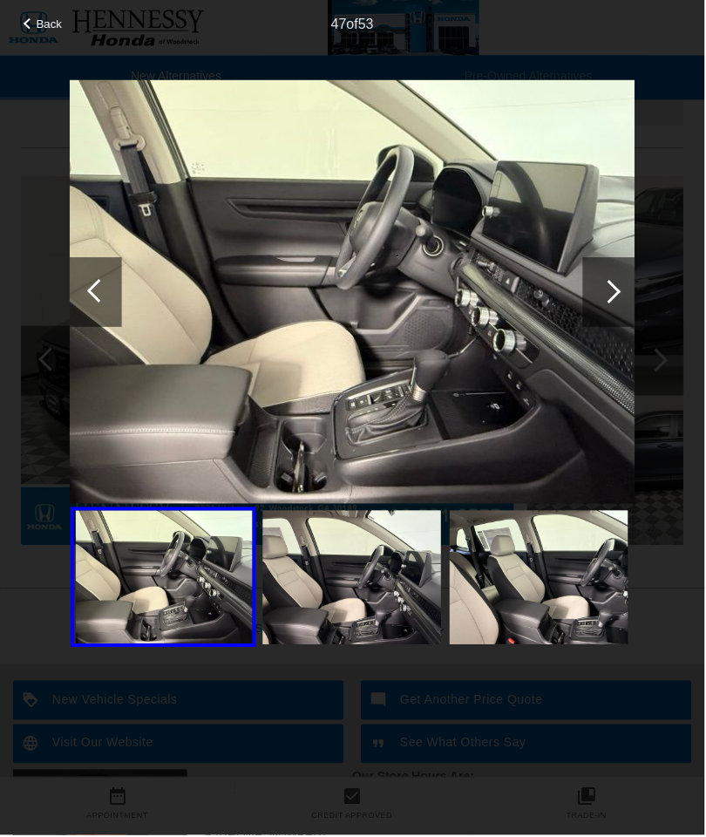
click at [634, 305] on div at bounding box center [610, 293] width 52 height 70
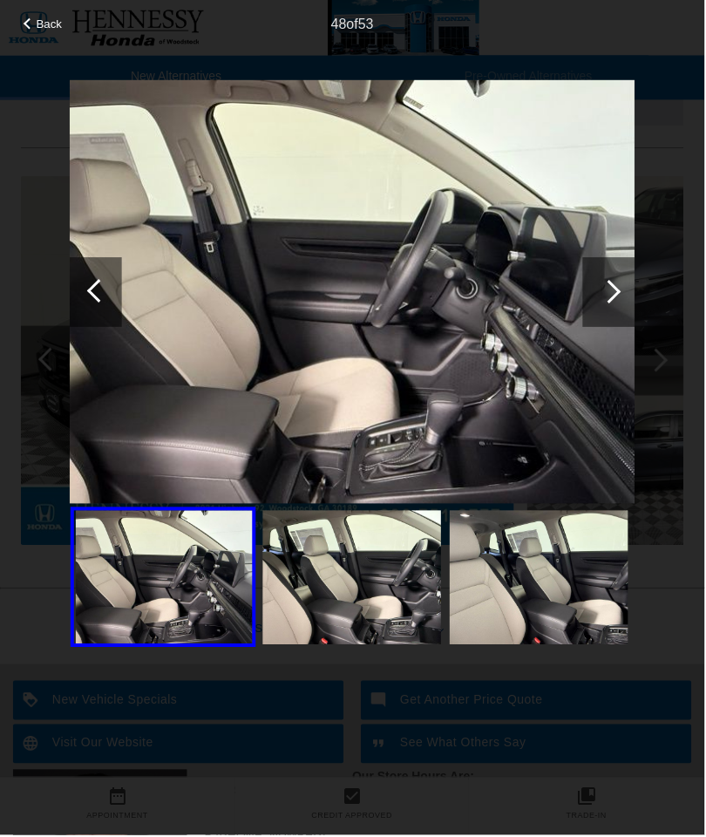
click at [634, 306] on div at bounding box center [610, 293] width 52 height 70
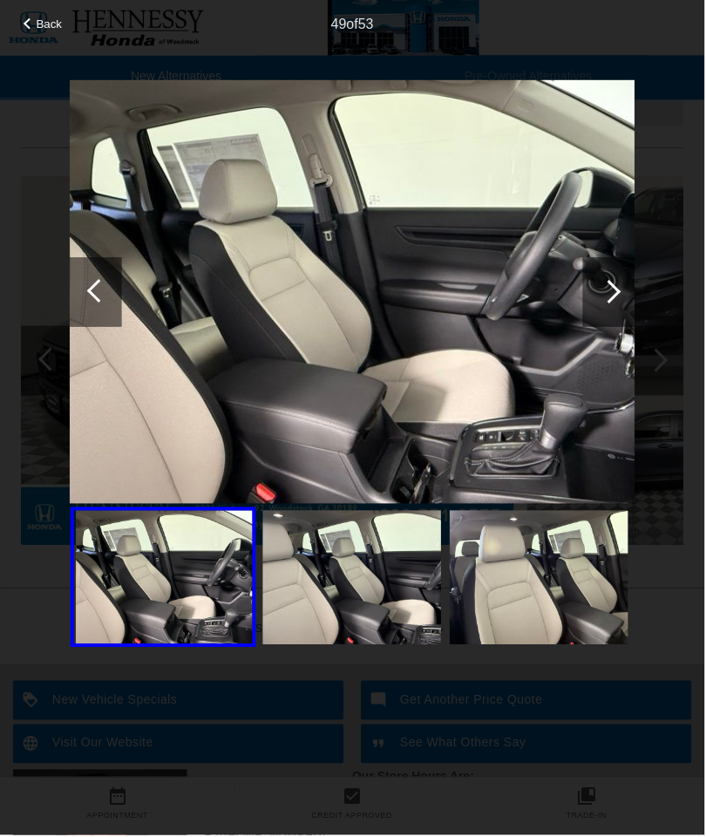
click at [635, 306] on div at bounding box center [610, 293] width 52 height 70
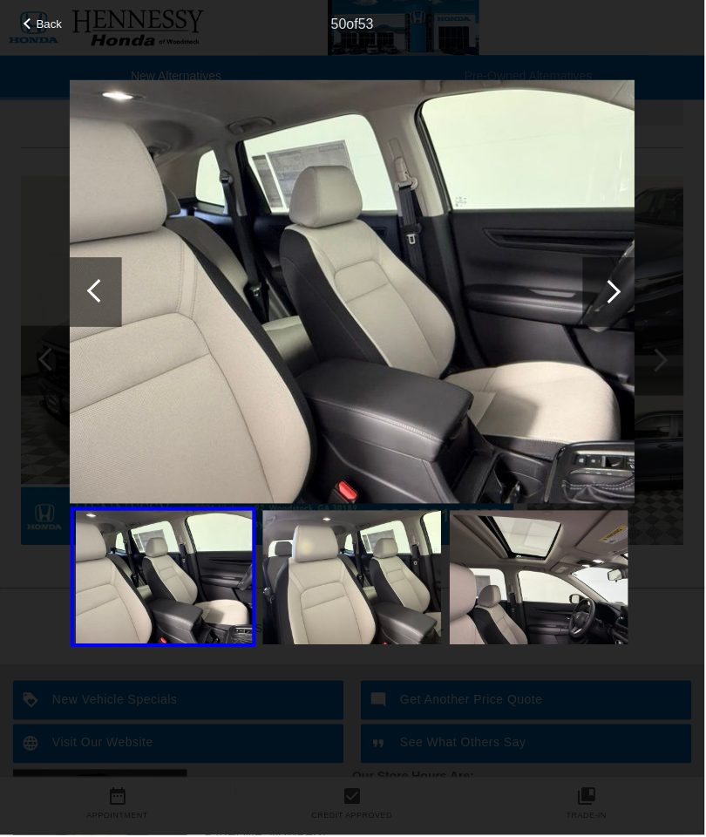
click at [633, 308] on div at bounding box center [610, 293] width 52 height 70
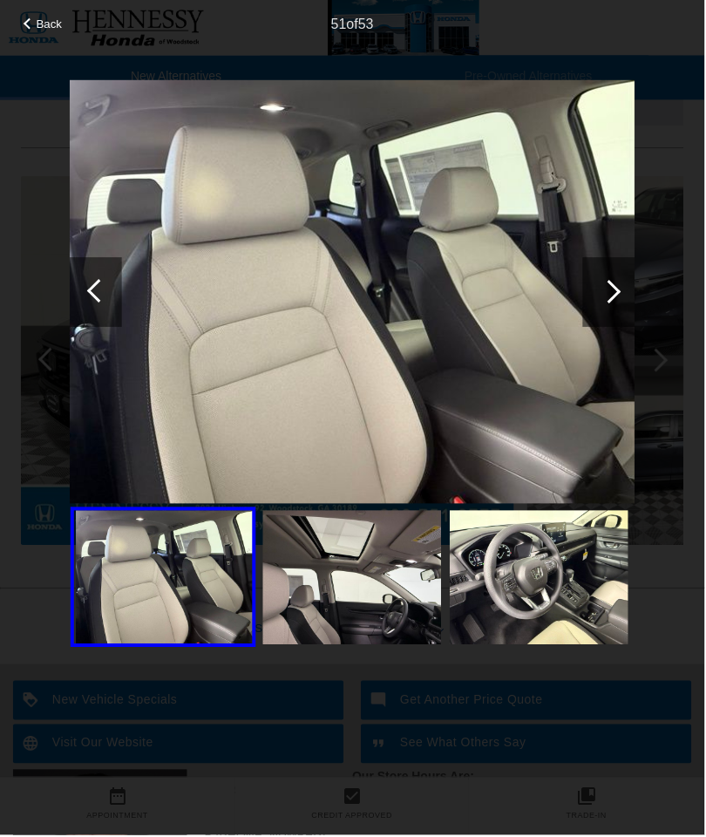
click at [630, 308] on div at bounding box center [610, 293] width 52 height 70
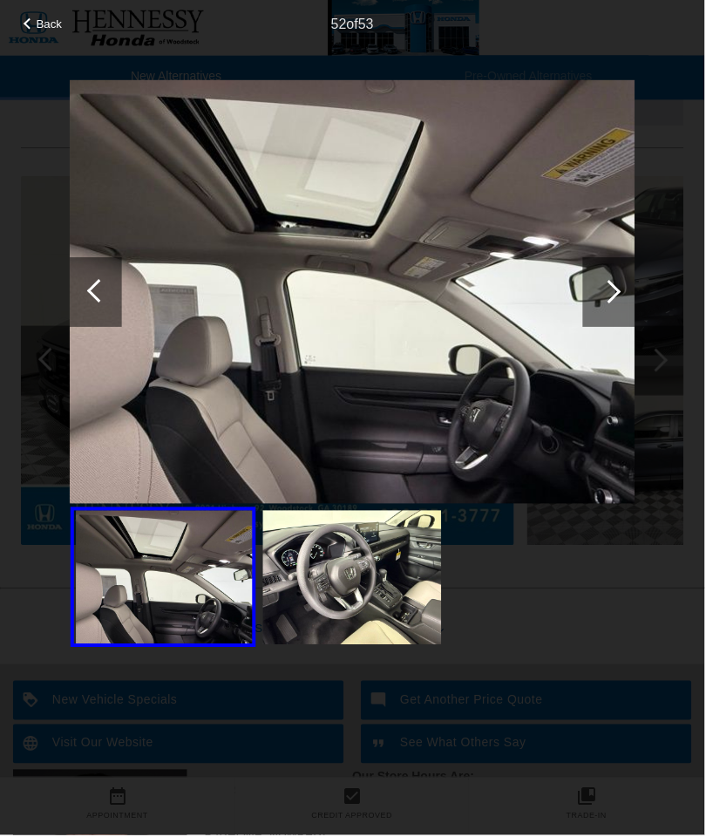
click at [635, 302] on div at bounding box center [610, 293] width 52 height 70
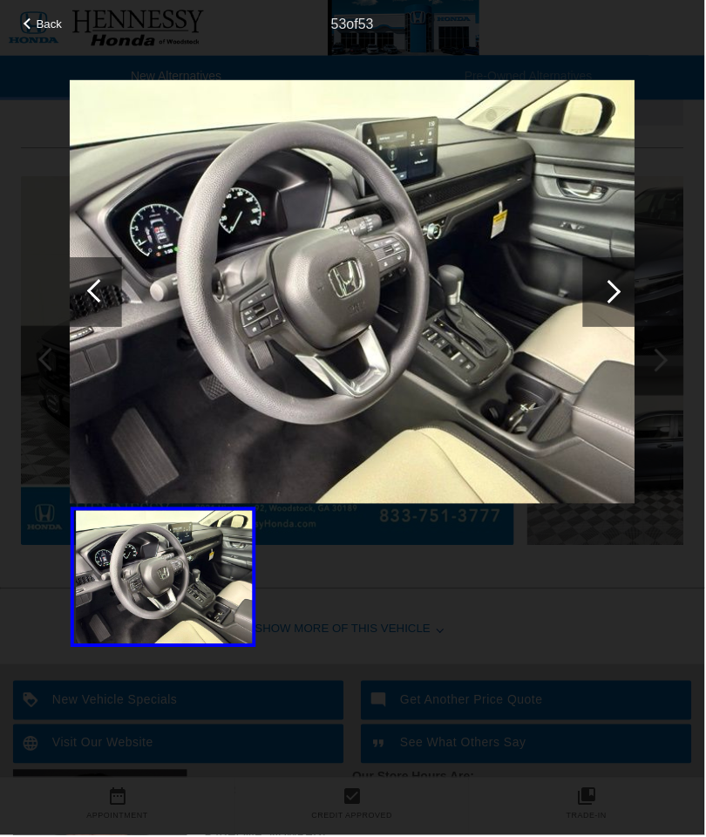
click at [635, 303] on div at bounding box center [610, 293] width 52 height 70
click at [634, 301] on div at bounding box center [610, 293] width 52 height 70
click at [598, 309] on div at bounding box center [610, 293] width 52 height 70
click at [613, 292] on div at bounding box center [611, 293] width 24 height 24
click at [613, 291] on div at bounding box center [611, 293] width 24 height 24
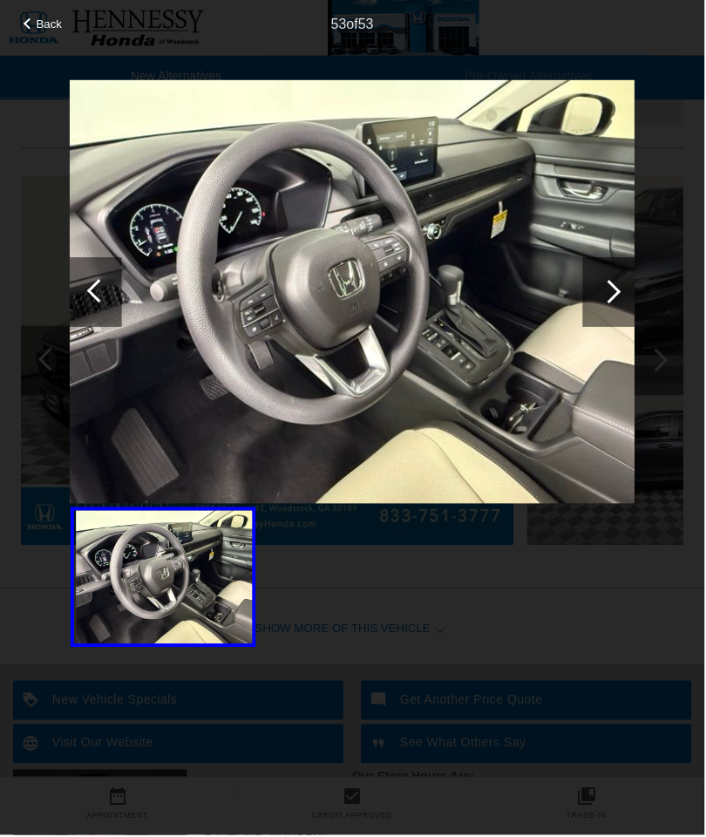
click at [614, 285] on div at bounding box center [611, 293] width 24 height 24
click at [66, 18] on div "Back" at bounding box center [43, 21] width 87 height 9
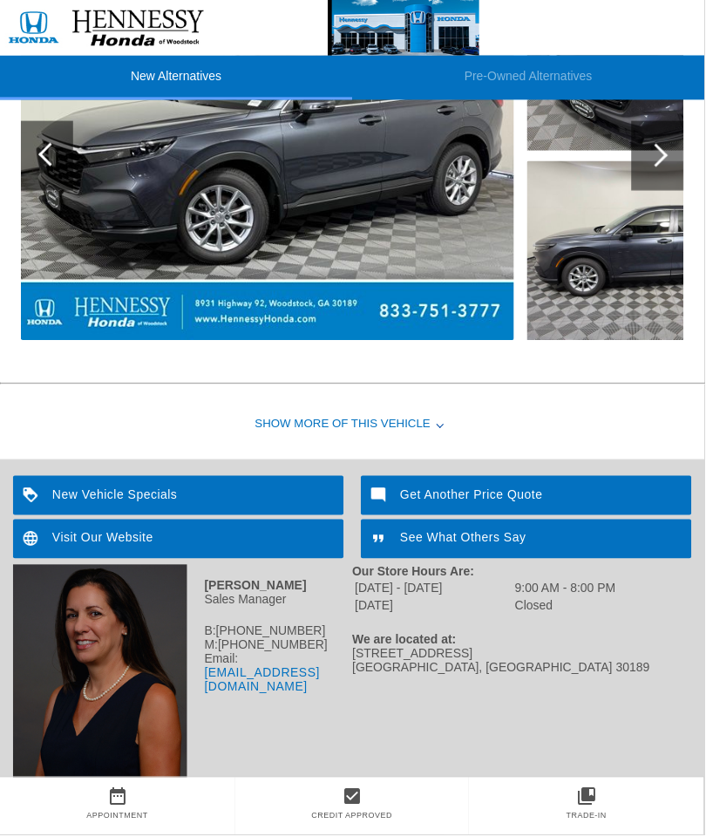
scroll to position [2169, 0]
click at [421, 405] on div "Show More of this Vehicle" at bounding box center [353, 425] width 706 height 70
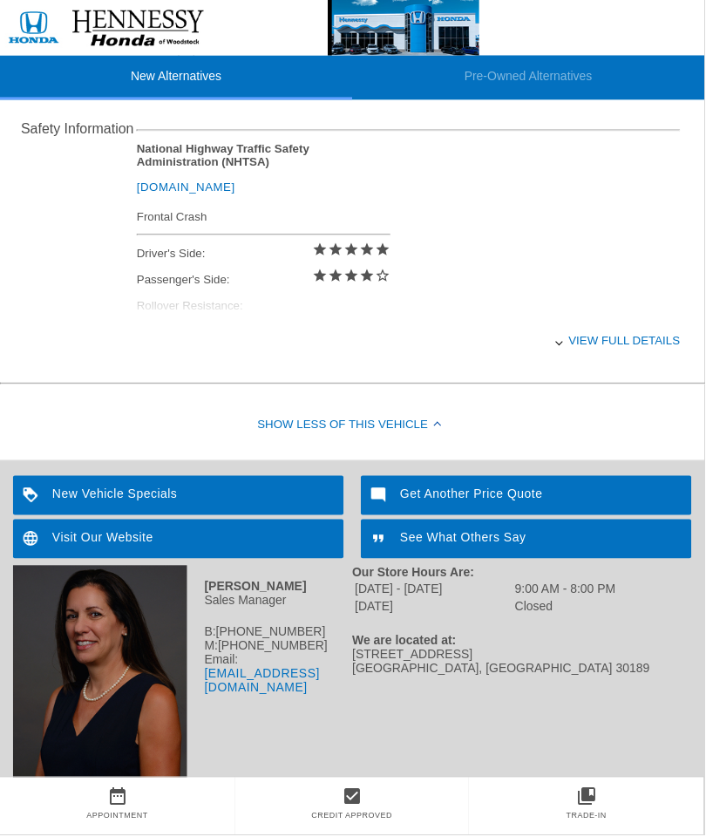
scroll to position [2551, 0]
click at [566, 324] on div "View full details" at bounding box center [409, 341] width 545 height 43
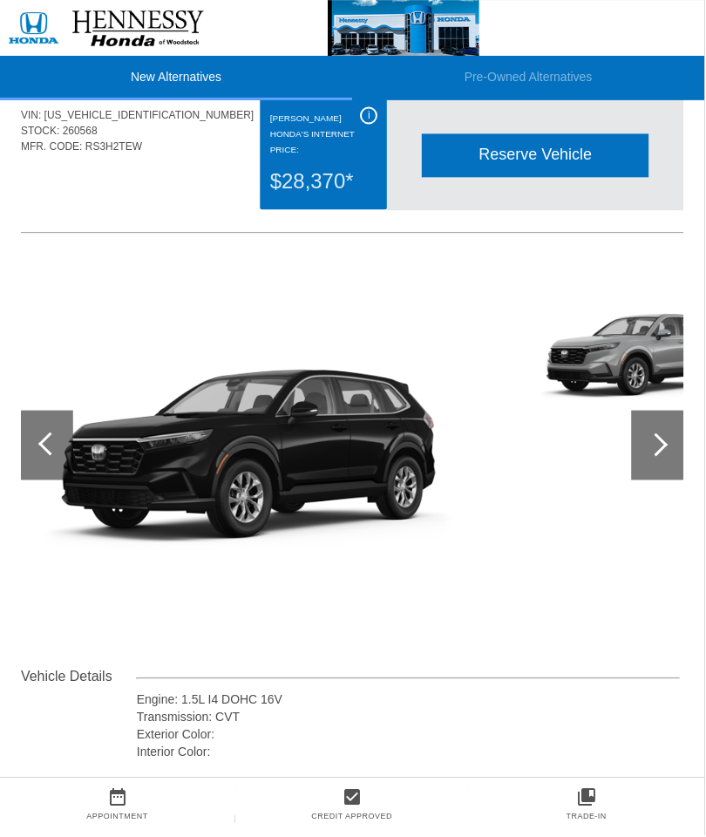
scroll to position [0, 0]
